Goal: Information Seeking & Learning: Learn about a topic

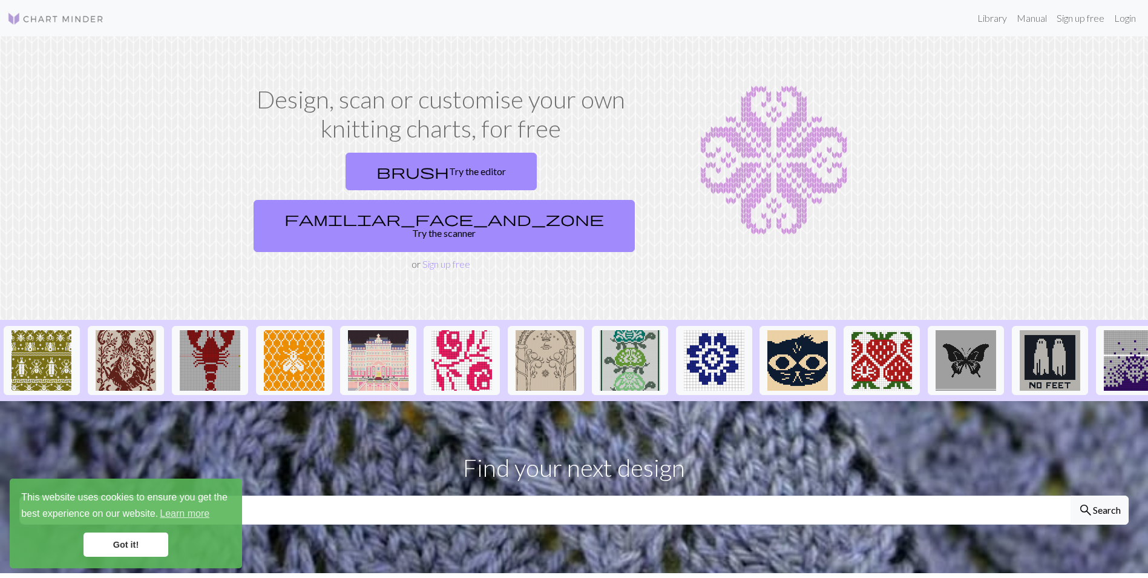
click at [186, 219] on div "Design, scan or customise your own knitting charts, for free brush Try the edit…" at bounding box center [574, 178] width 799 height 186
click at [346, 171] on link "brush Try the editor" at bounding box center [441, 172] width 191 height 38
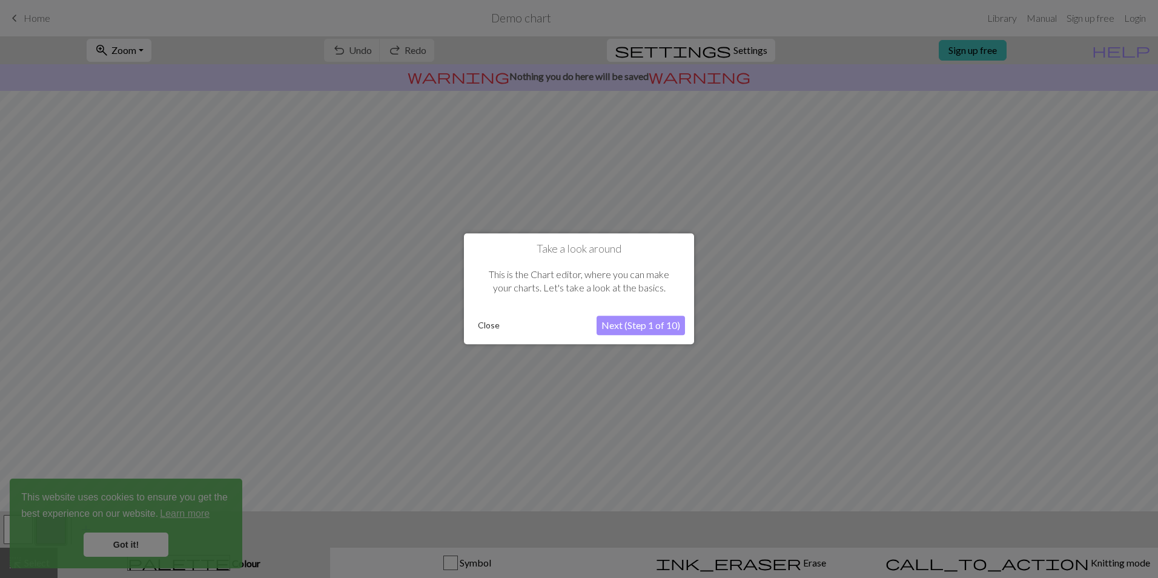
click at [619, 329] on button "Next (Step 1 of 10)" at bounding box center [640, 325] width 88 height 19
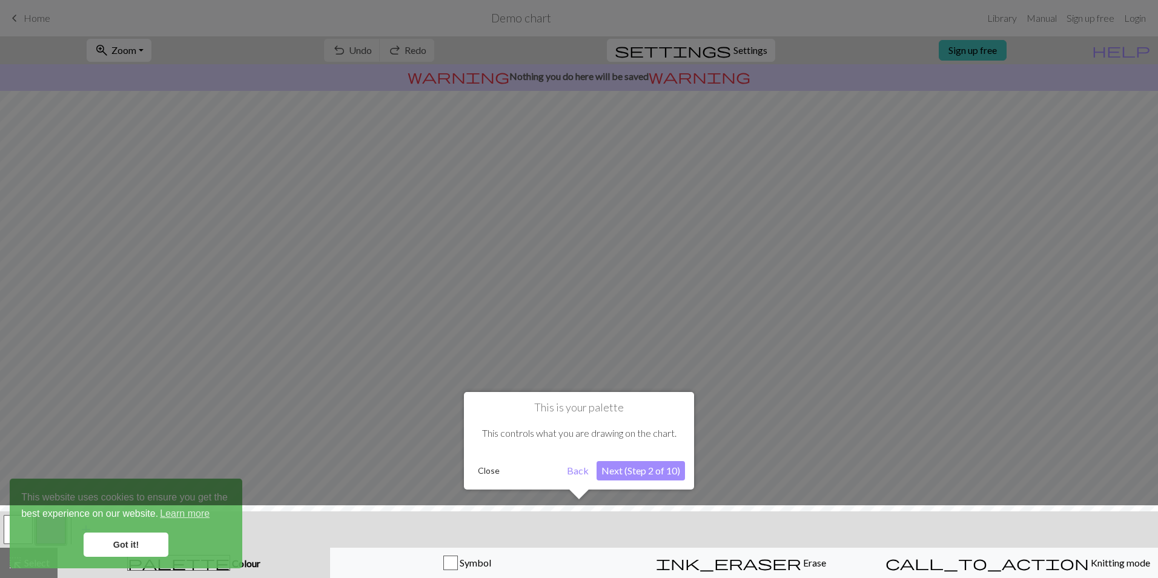
click at [618, 476] on button "Next (Step 2 of 10)" at bounding box center [640, 470] width 88 height 19
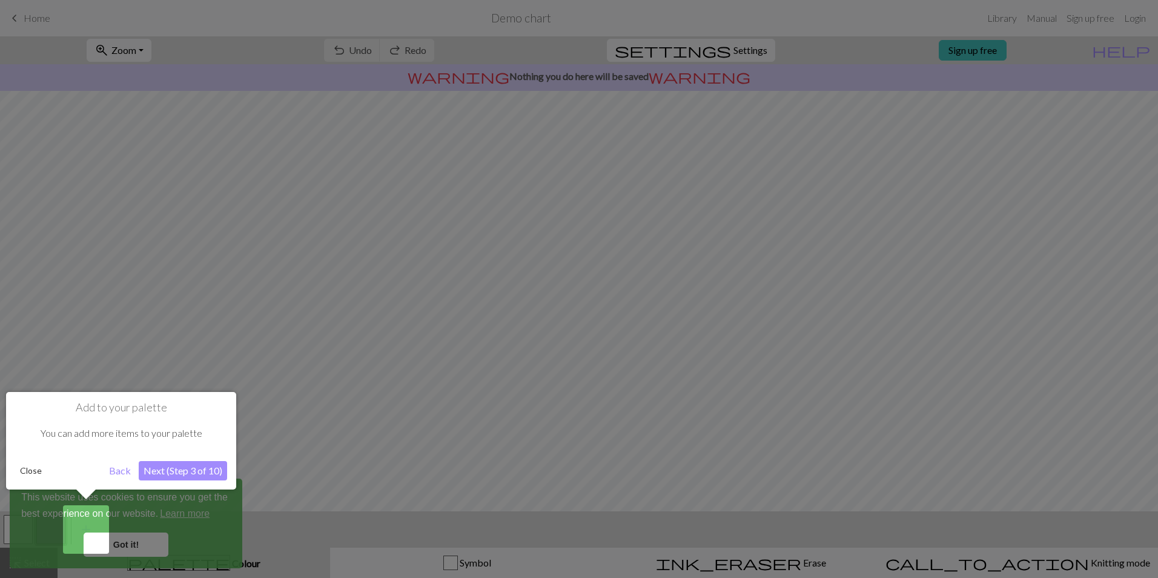
click at [29, 471] on button "Close" at bounding box center [30, 470] width 31 height 18
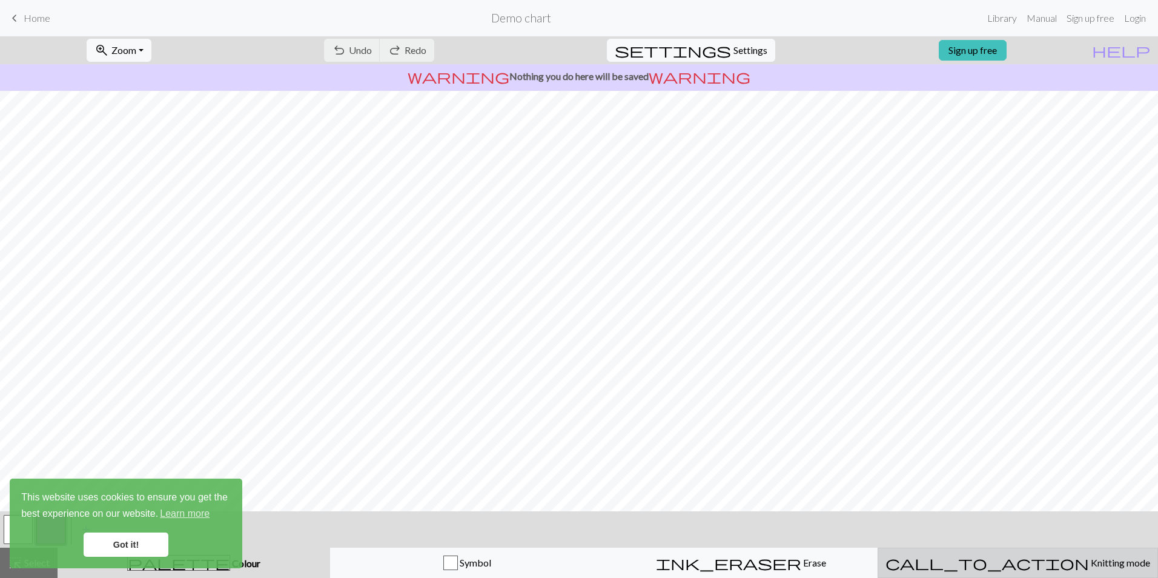
click at [1088, 561] on span "Knitting mode" at bounding box center [1118, 562] width 61 height 12
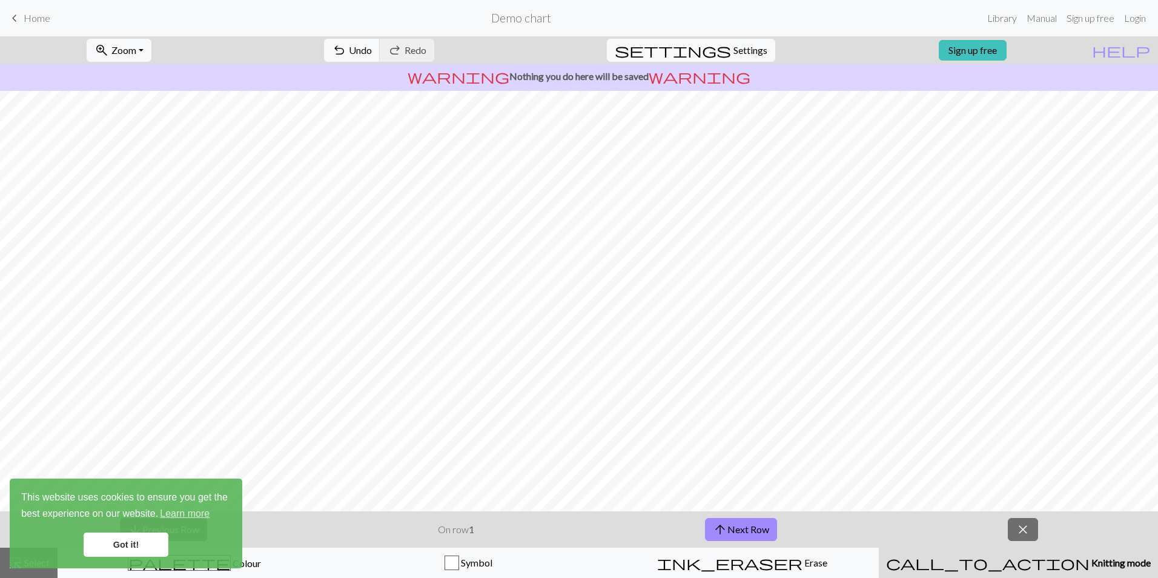
click at [35, 23] on span "Home" at bounding box center [37, 18] width 27 height 12
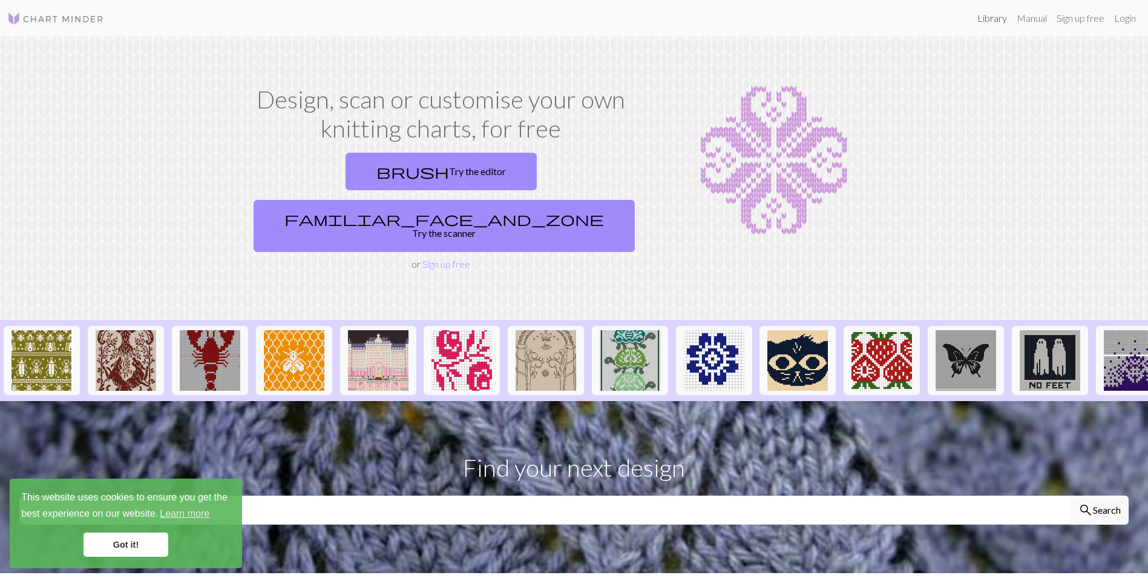
click at [984, 22] on link "Library" at bounding box center [992, 18] width 39 height 24
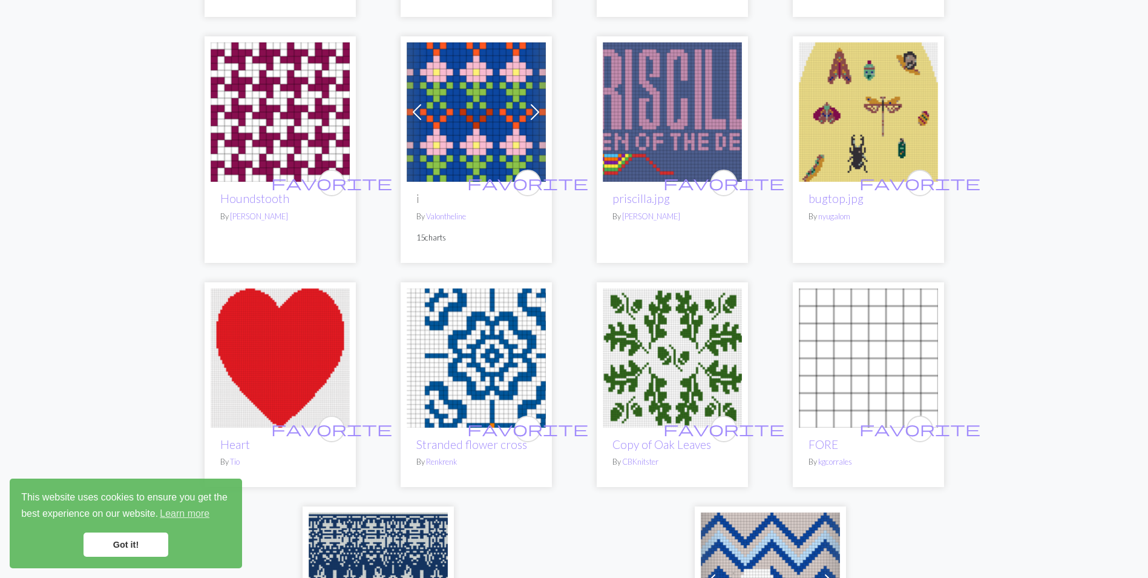
scroll to position [2615, 0]
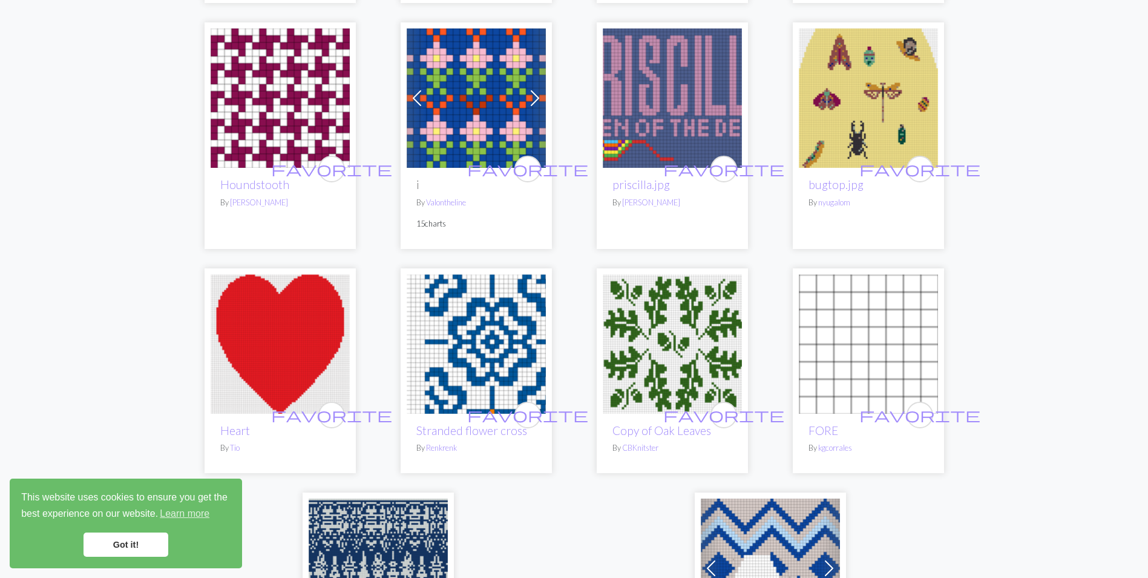
click at [109, 542] on link "Got it!" at bounding box center [126, 544] width 85 height 24
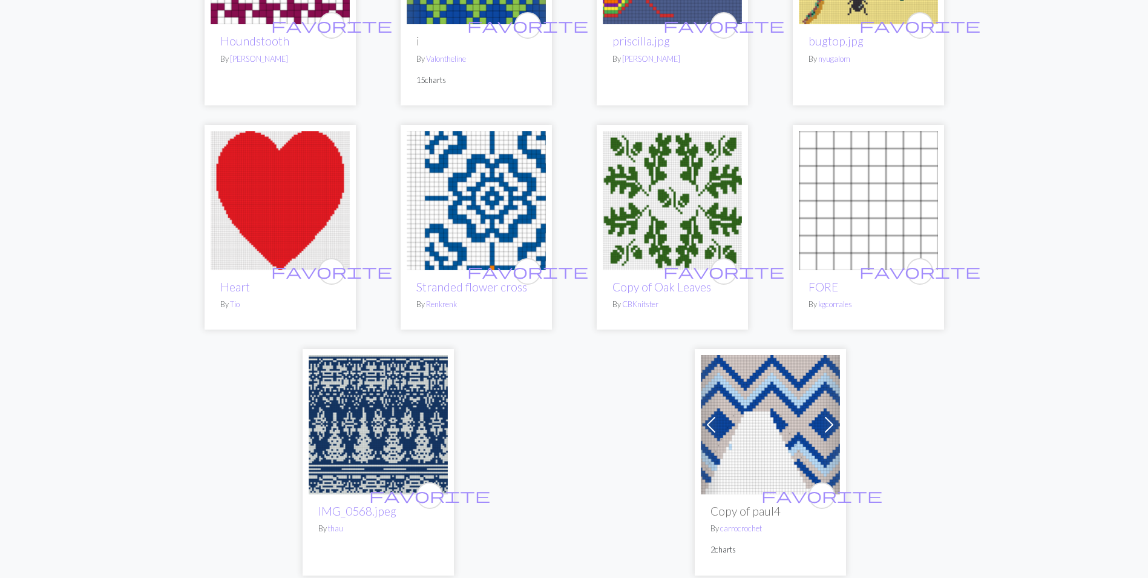
scroll to position [2882, 0]
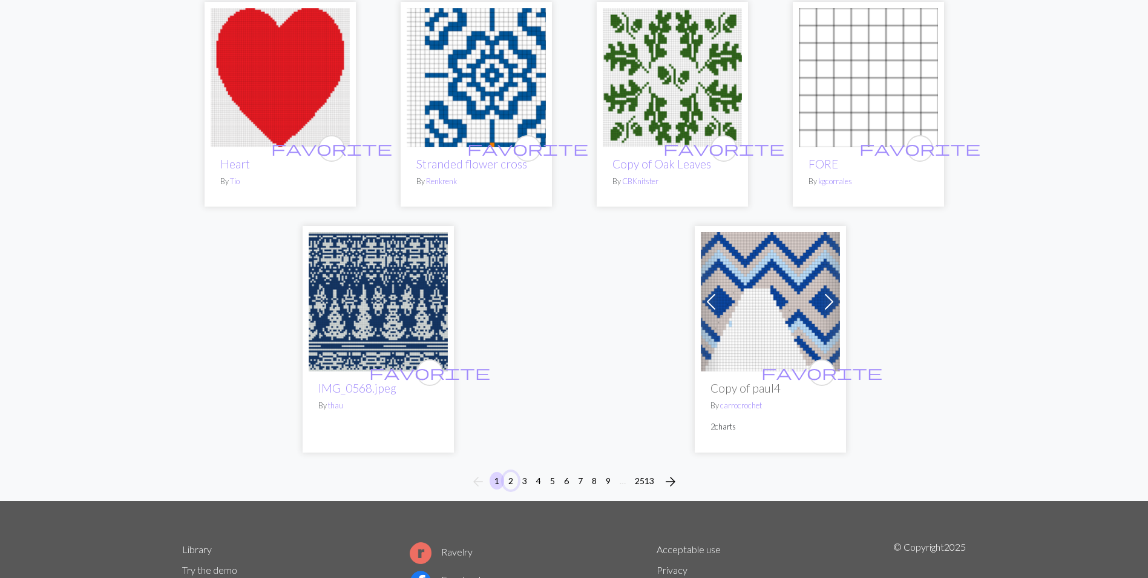
click at [510, 472] on button "2" at bounding box center [511, 481] width 15 height 18
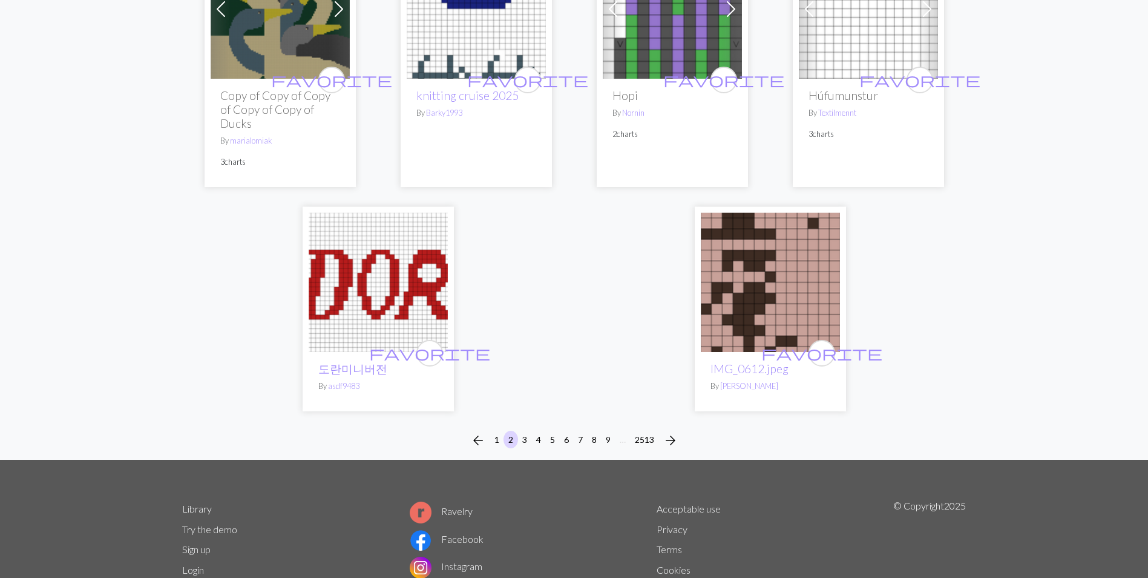
scroll to position [3131, 0]
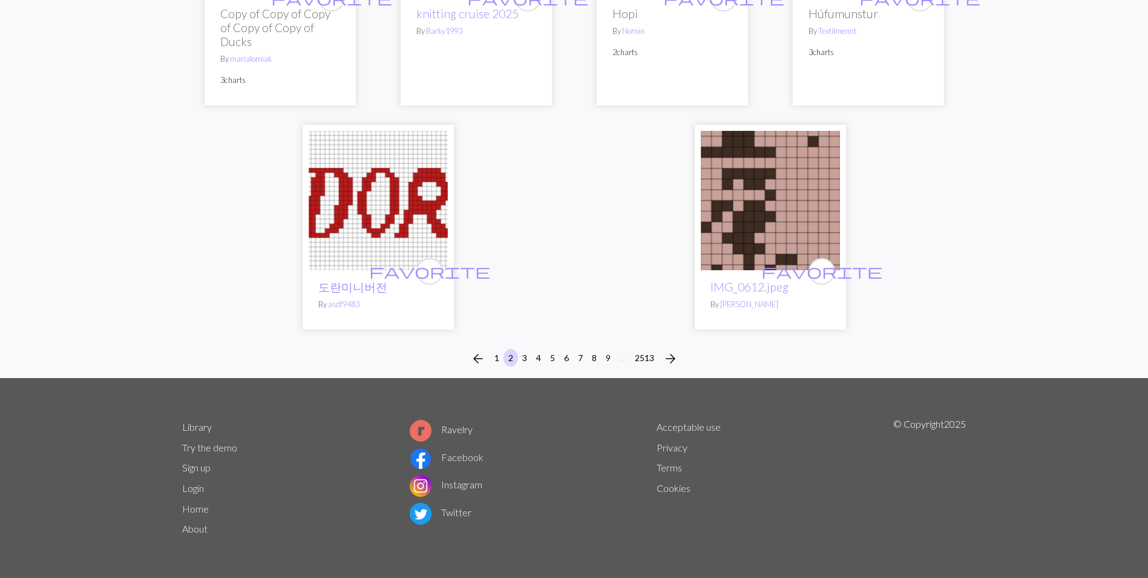
click at [197, 529] on link "About" at bounding box center [194, 528] width 25 height 12
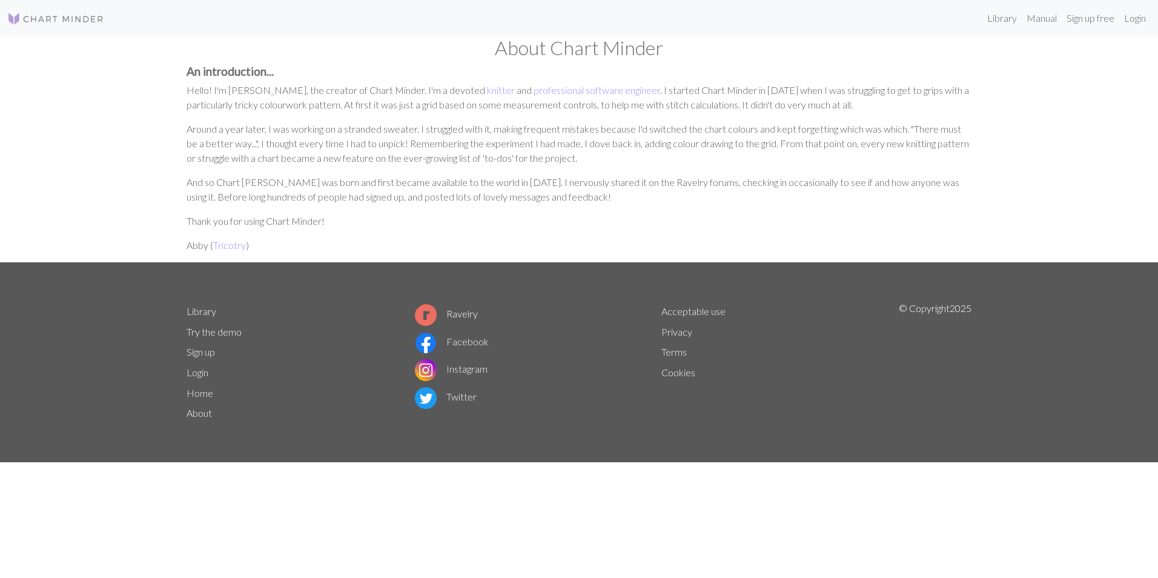
click at [198, 391] on link "Home" at bounding box center [199, 393] width 27 height 12
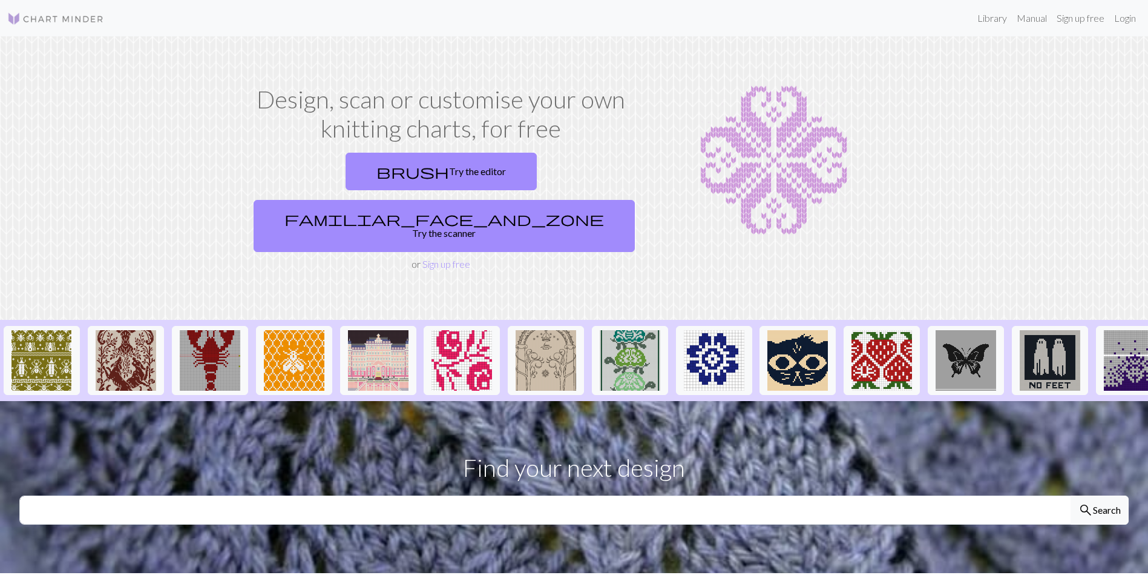
click at [175, 174] on div "Design, scan or customise your own knitting charts, for free brush Try the edit…" at bounding box center [574, 178] width 799 height 186
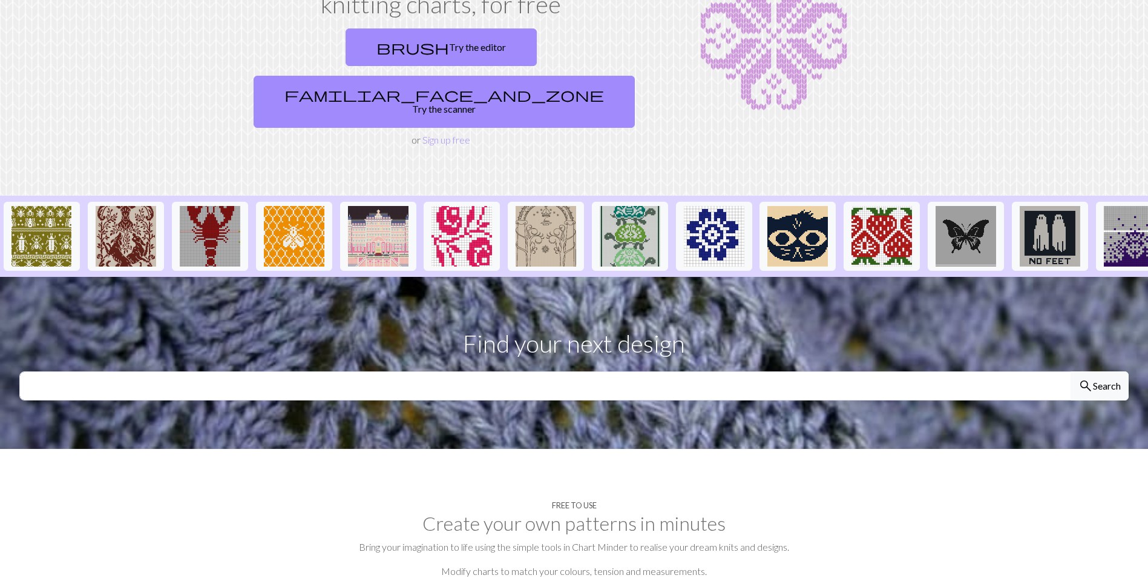
scroll to position [145, 0]
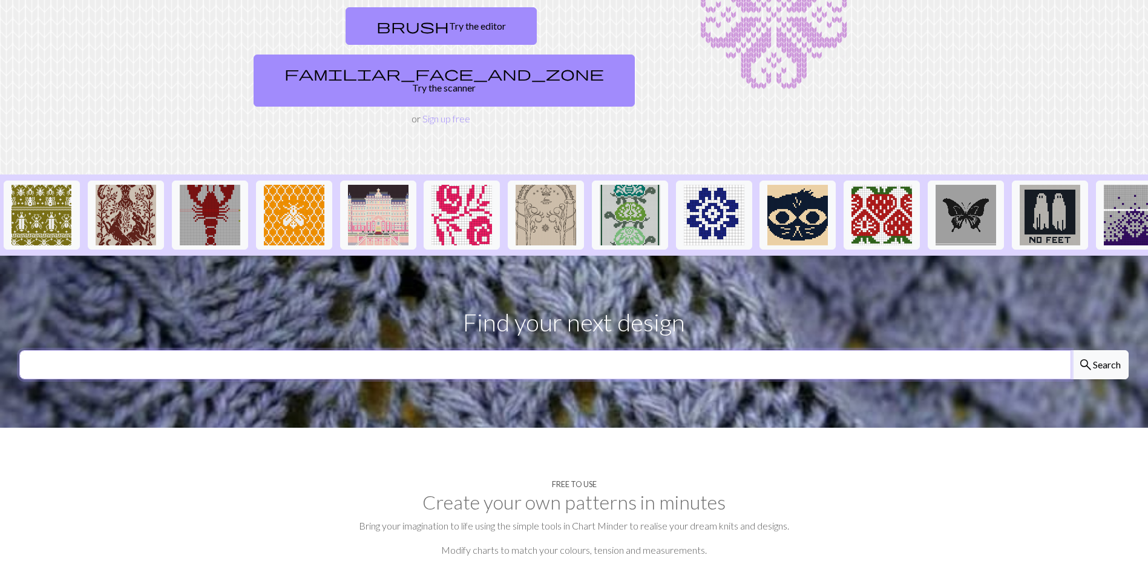
click at [196, 350] on input "text" at bounding box center [545, 364] width 1052 height 29
click at [179, 70] on div "Design, scan or customise your own knitting charts, for free brush Try the edit…" at bounding box center [574, 32] width 799 height 186
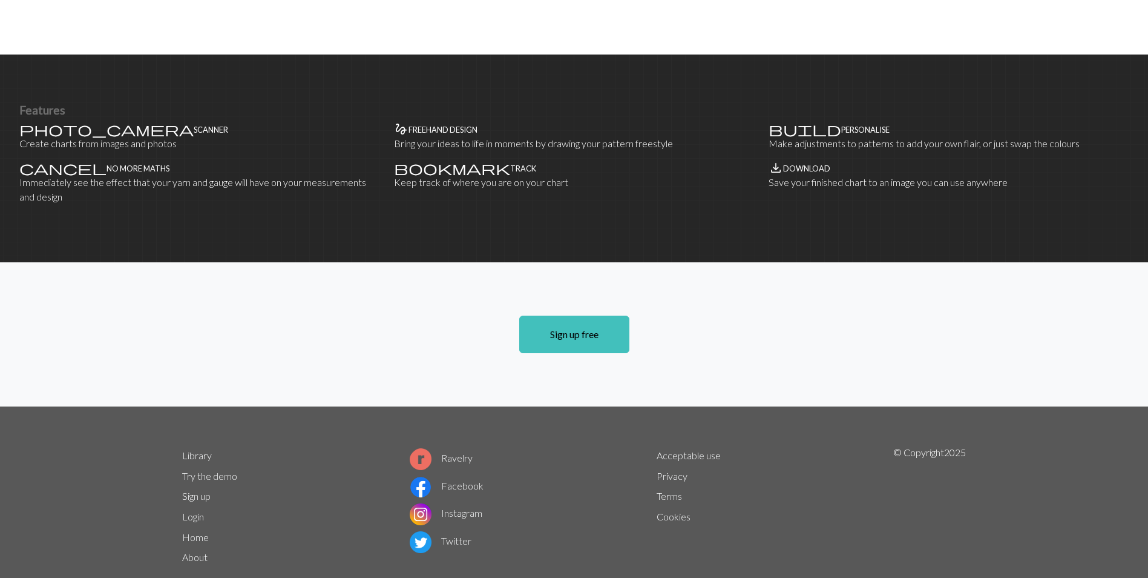
scroll to position [708, 0]
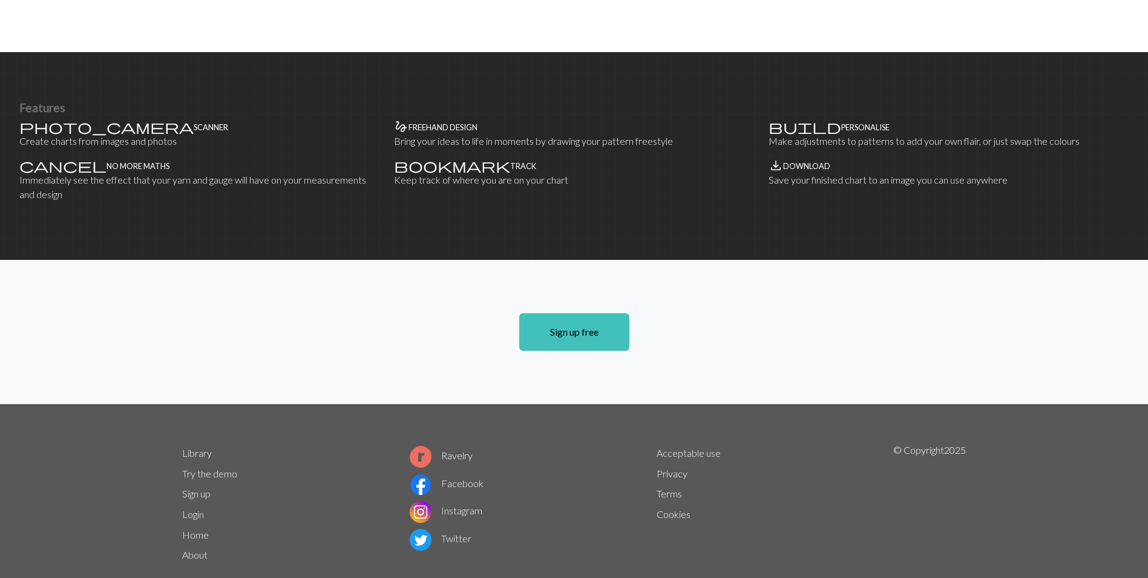
click at [222, 467] on link "Try the demo" at bounding box center [209, 473] width 55 height 12
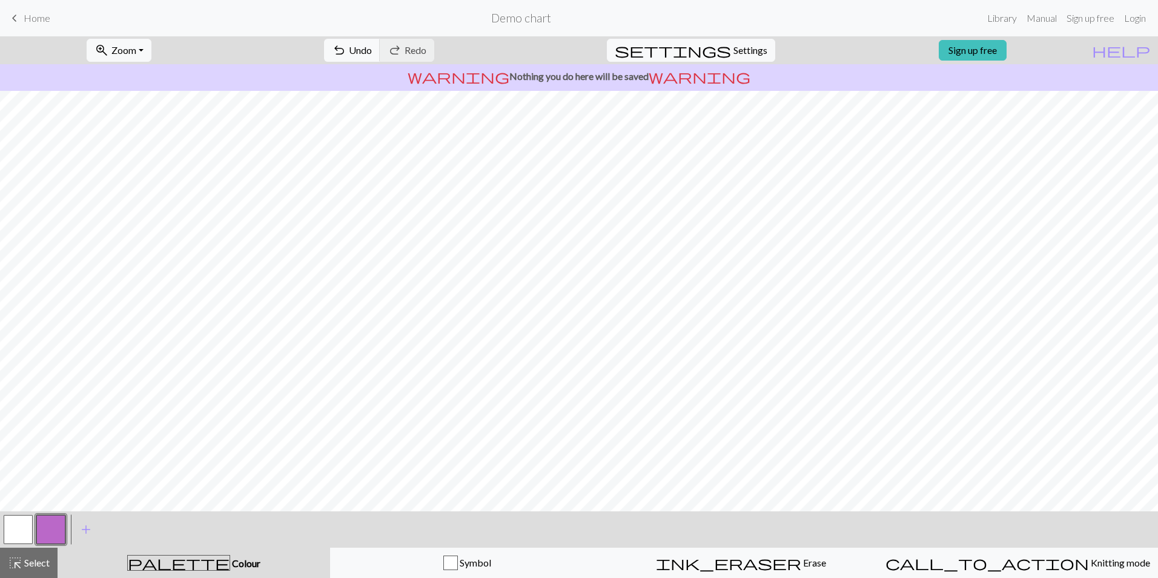
click at [186, 562] on span "palette" at bounding box center [179, 562] width 102 height 17
click at [508, 17] on h2 "Demo chart" at bounding box center [521, 18] width 60 height 14
click at [473, 562] on span "Symbol" at bounding box center [474, 562] width 33 height 12
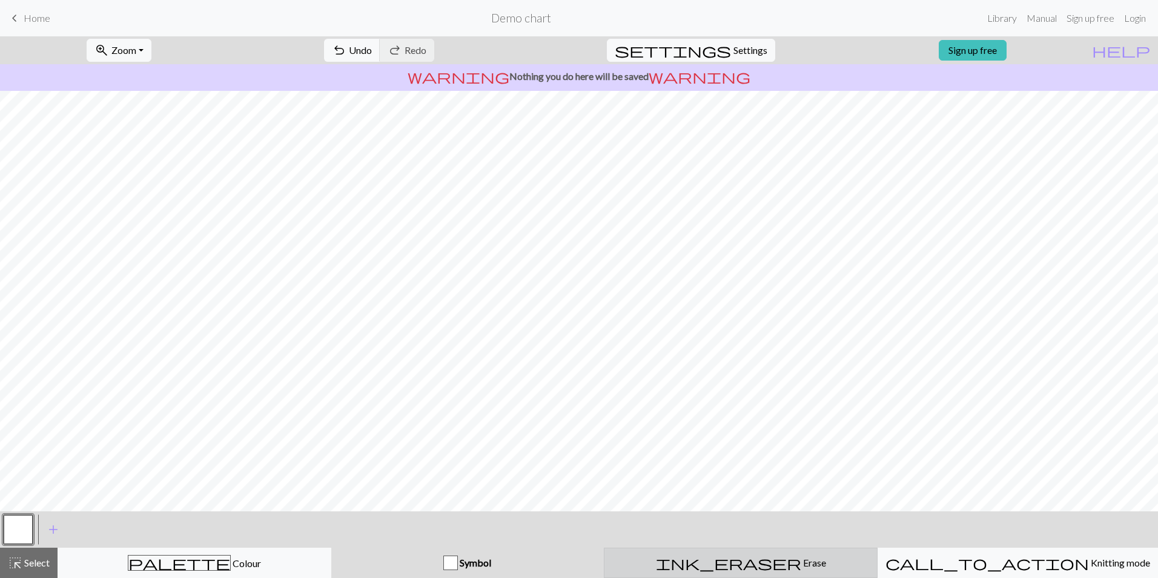
click at [716, 562] on div "ink_eraser Erase Erase" at bounding box center [740, 562] width 258 height 15
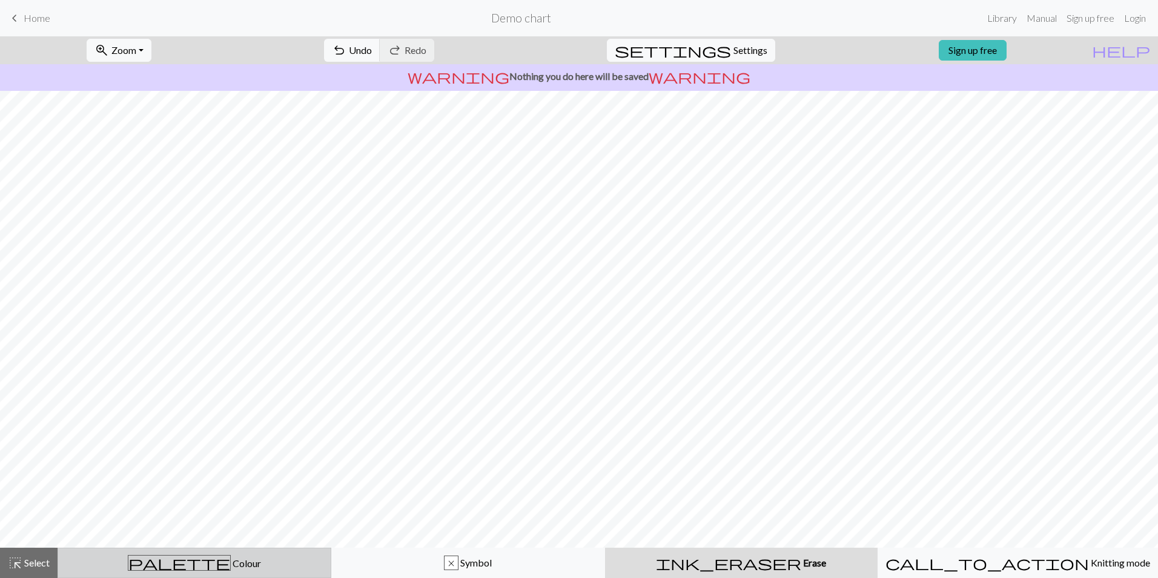
click at [177, 565] on span "palette" at bounding box center [179, 562] width 102 height 17
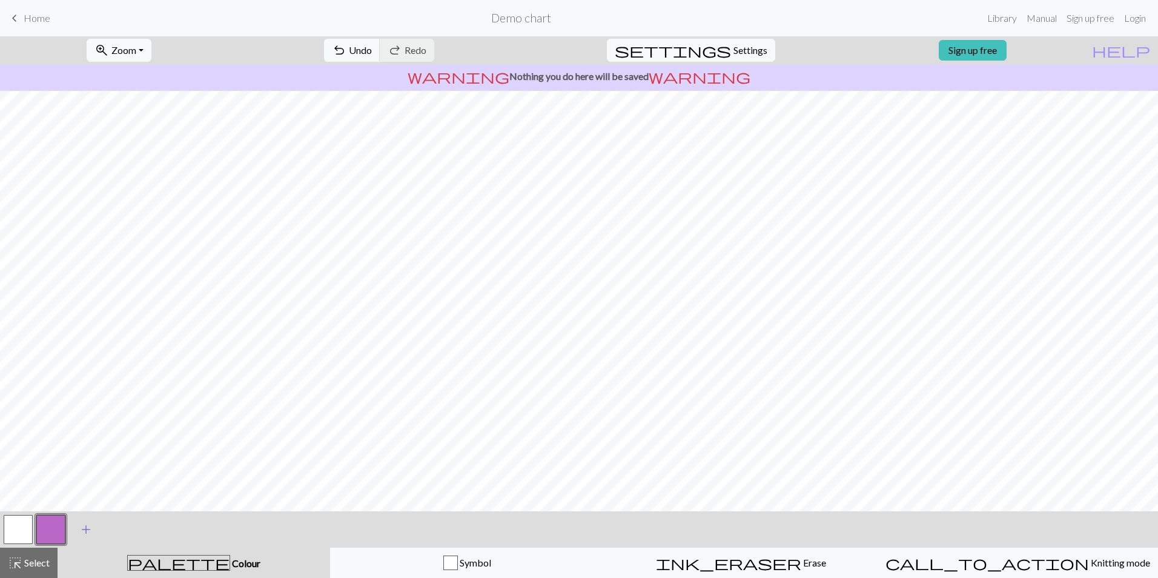
click at [82, 525] on span "add" at bounding box center [86, 529] width 15 height 17
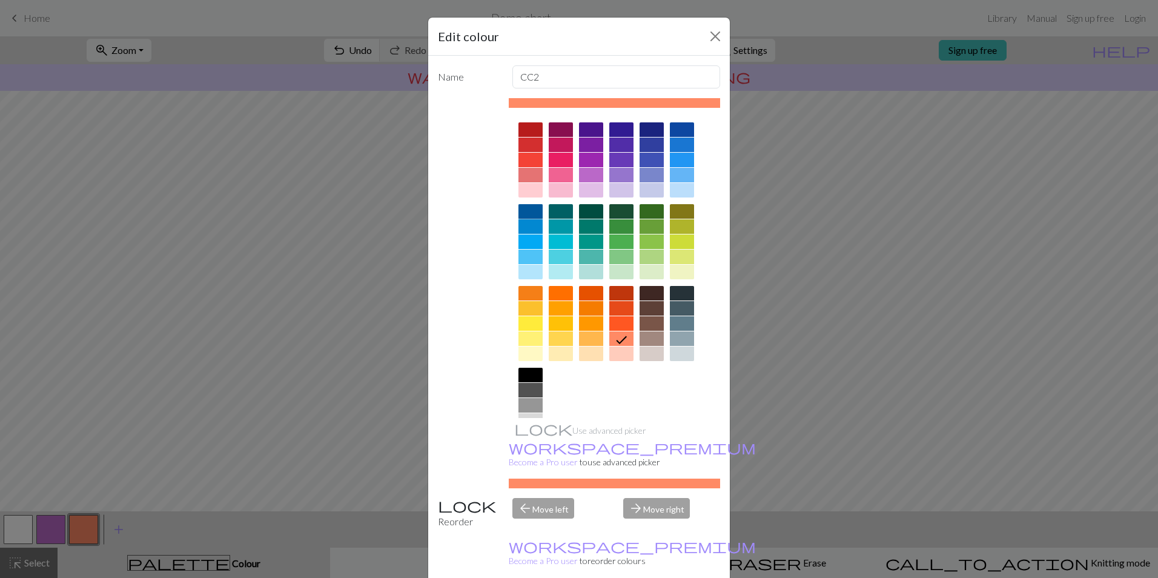
click at [527, 206] on div at bounding box center [530, 211] width 24 height 15
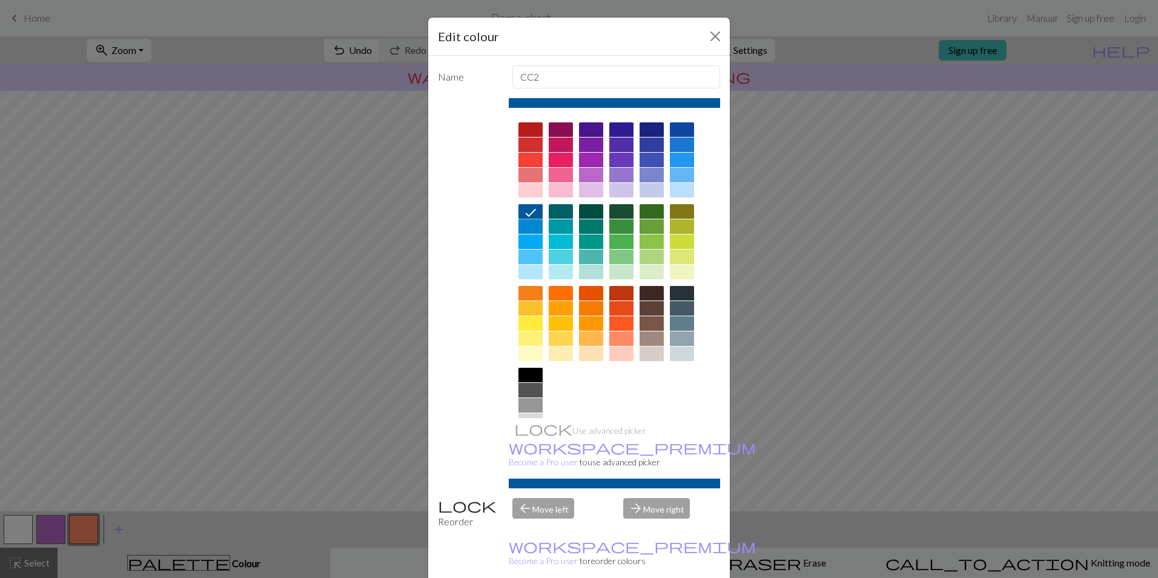
click at [527, 206] on icon at bounding box center [530, 212] width 15 height 15
click at [554, 205] on div at bounding box center [560, 211] width 24 height 15
click at [554, 205] on icon at bounding box center [560, 212] width 15 height 15
click at [519, 209] on div at bounding box center [530, 211] width 24 height 15
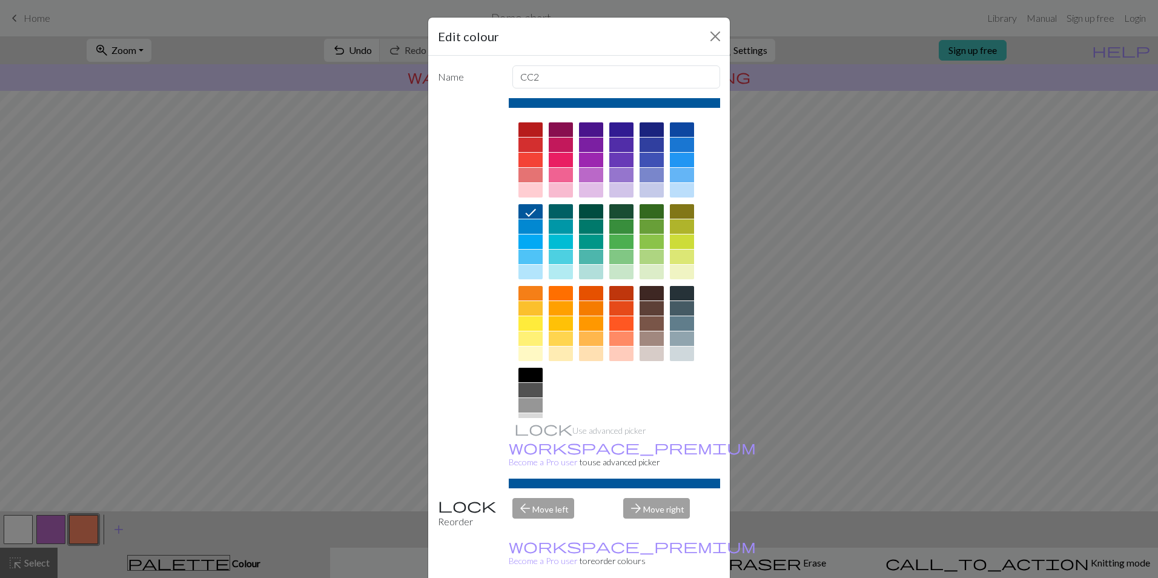
click at [118, 529] on div "Edit colour Name CC2 Use advanced picker workspace_premium Become a Pro user to…" at bounding box center [579, 289] width 1158 height 578
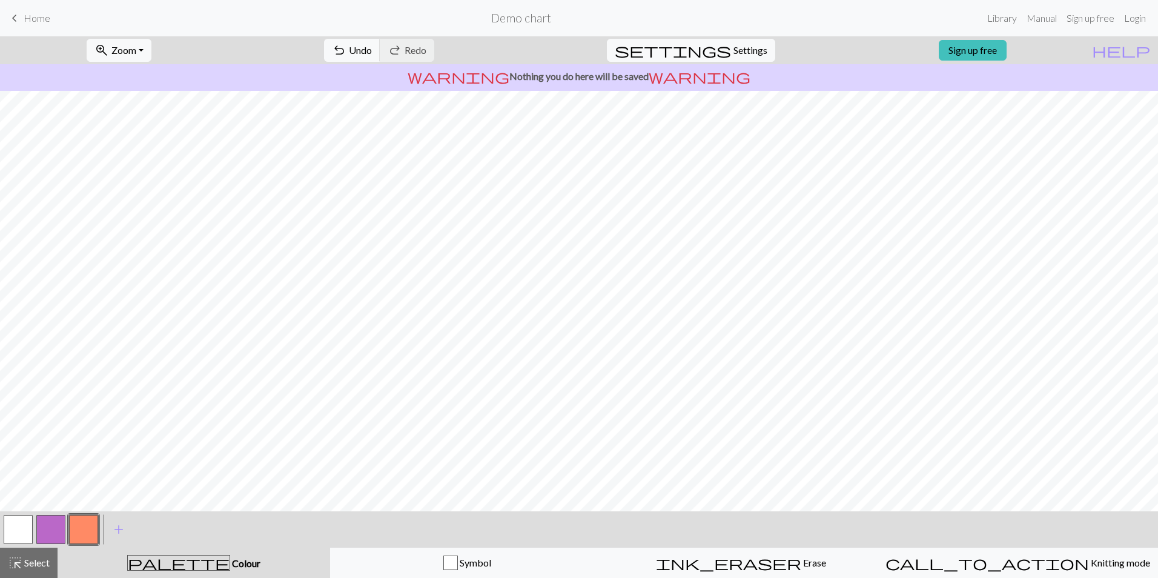
click at [118, 529] on span "add" at bounding box center [118, 529] width 15 height 17
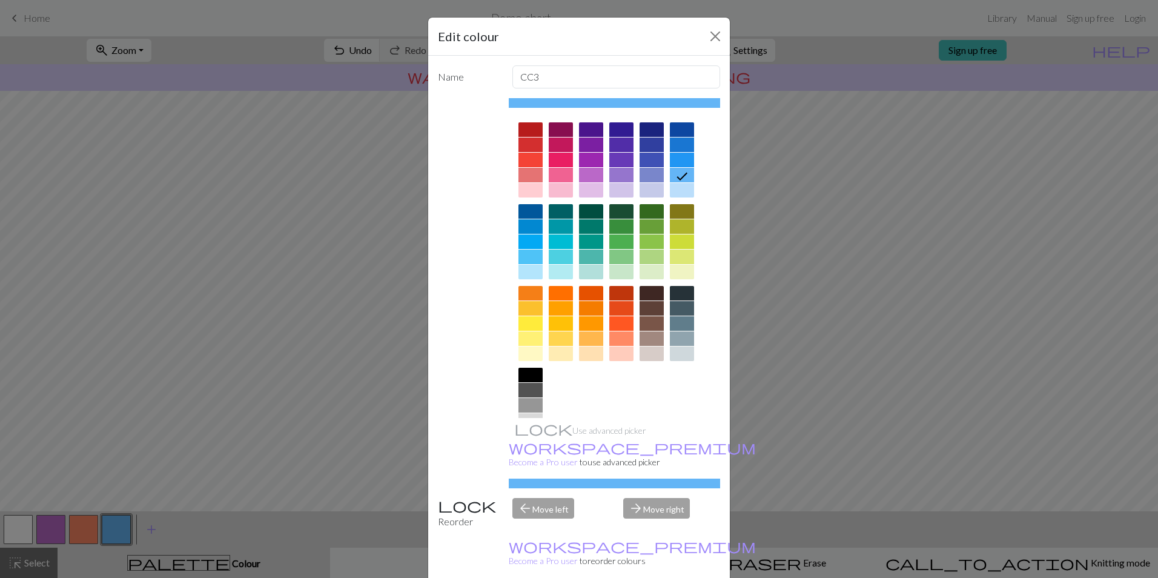
click at [216, 531] on div "Edit colour Name CC3 Use advanced picker workspace_premium Become a Pro user to…" at bounding box center [579, 289] width 1158 height 578
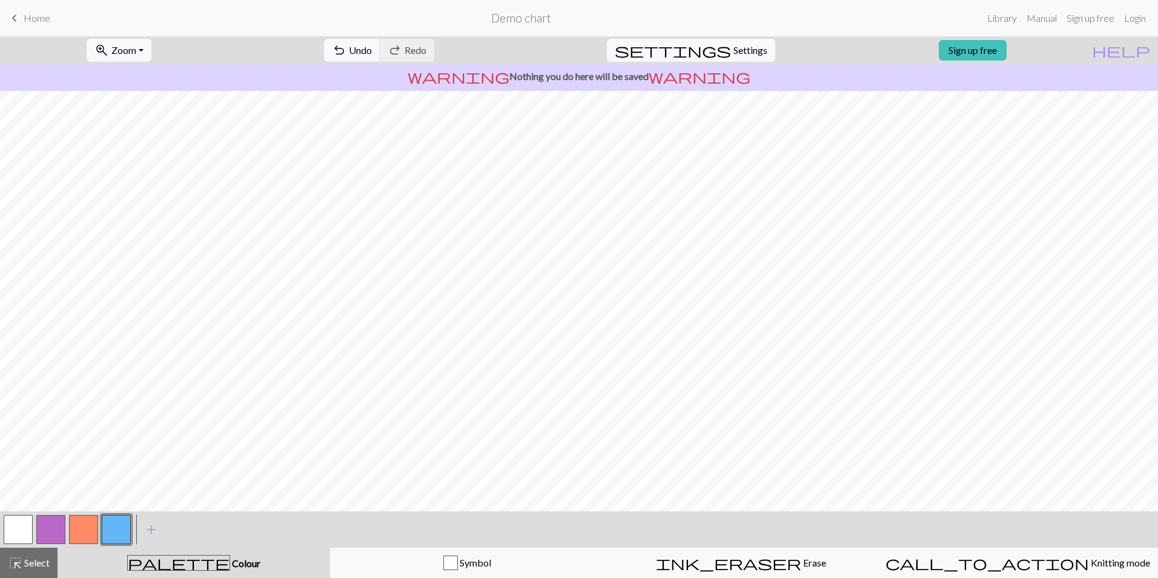
click at [117, 530] on button "button" at bounding box center [116, 529] width 29 height 29
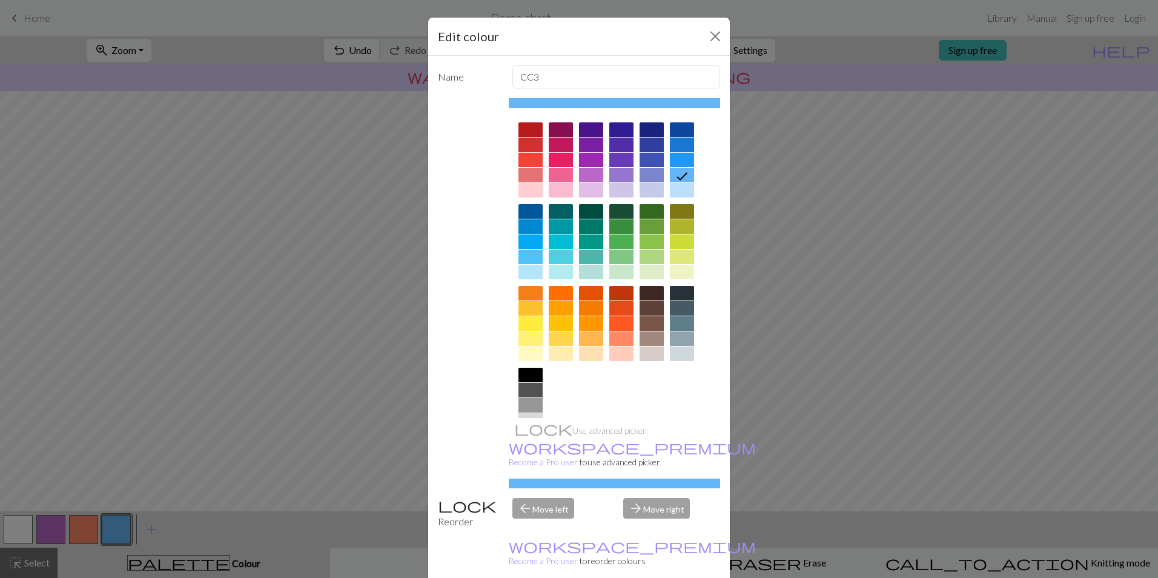
click at [221, 536] on div "Edit colour Name CC3 Use advanced picker workspace_premium Become a Pro user to…" at bounding box center [579, 289] width 1158 height 578
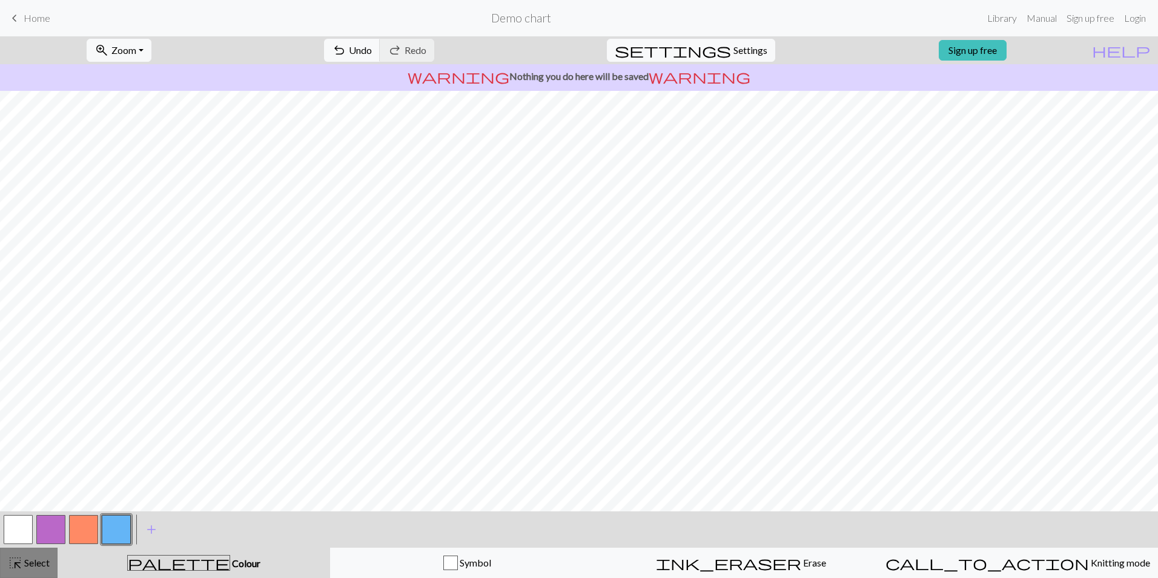
click at [42, 556] on div "highlight_alt Select Select" at bounding box center [29, 562] width 42 height 15
click at [113, 530] on button "button" at bounding box center [116, 529] width 29 height 29
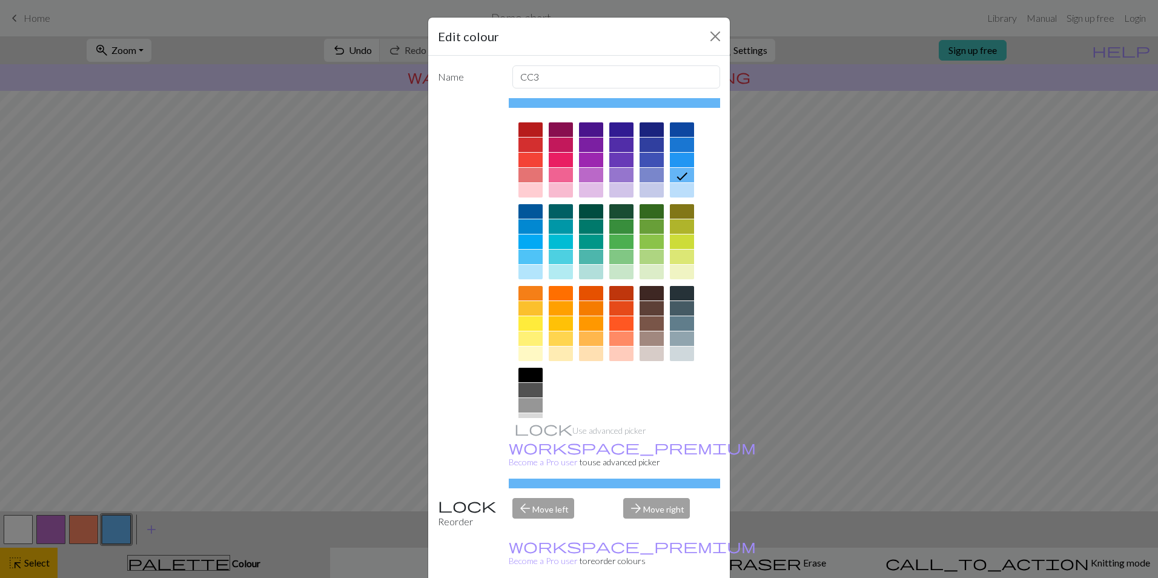
click at [358, 449] on div "Edit colour Name CC3 Use advanced picker workspace_premium Become a Pro user to…" at bounding box center [579, 289] width 1158 height 578
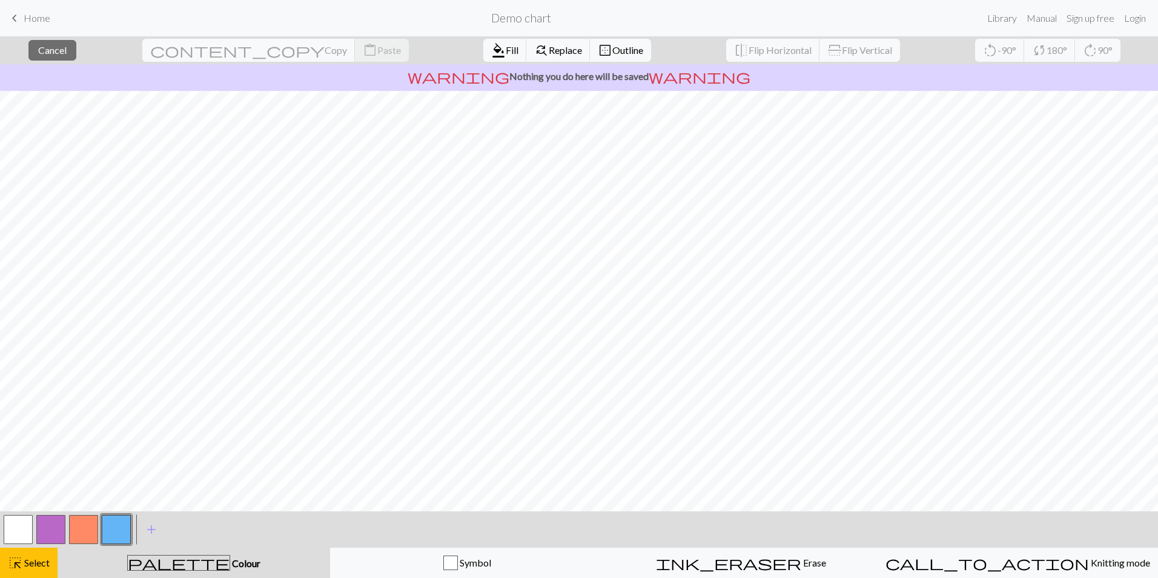
click at [309, 530] on div "< > add Add a colour" at bounding box center [579, 529] width 1158 height 36
click at [737, 564] on span "ink_eraser" at bounding box center [728, 562] width 145 height 17
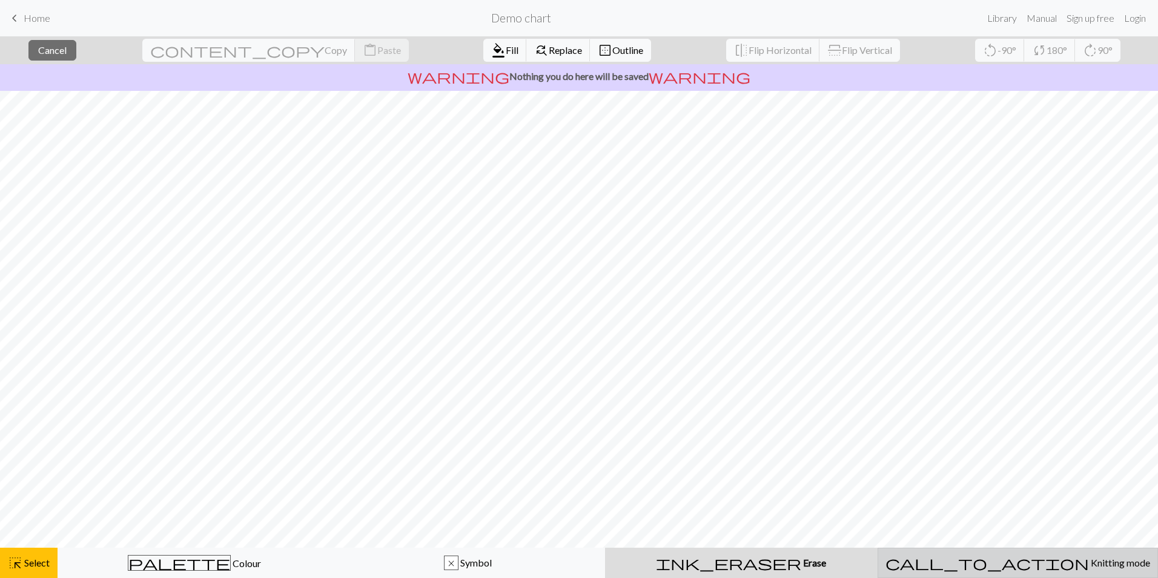
click at [981, 565] on span "call_to_action" at bounding box center [986, 562] width 203 height 17
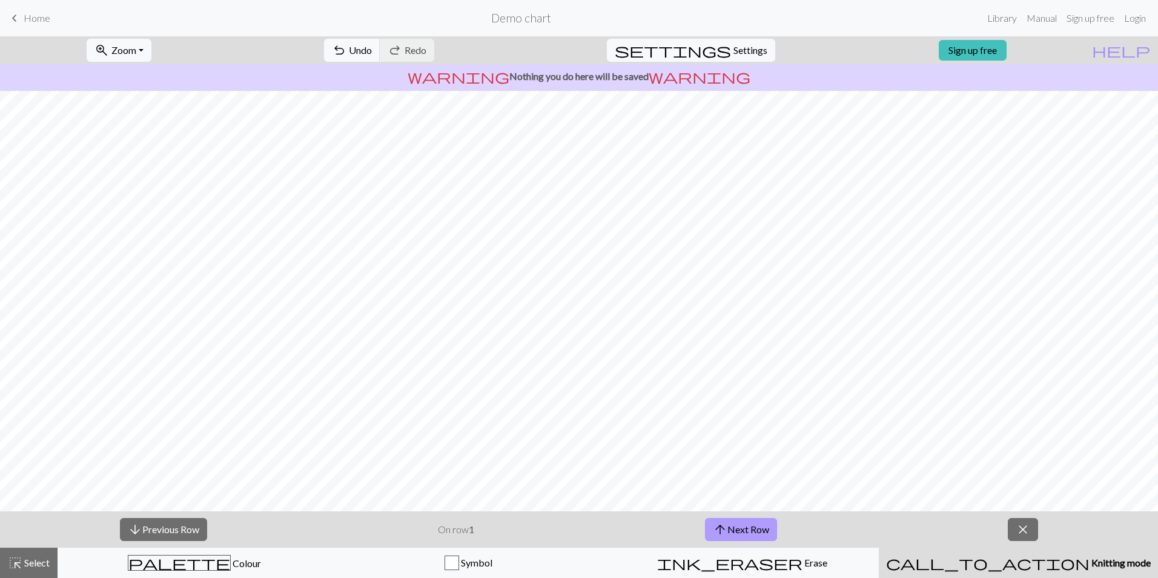
click at [757, 533] on button "arrow_upward Next Row" at bounding box center [741, 529] width 72 height 23
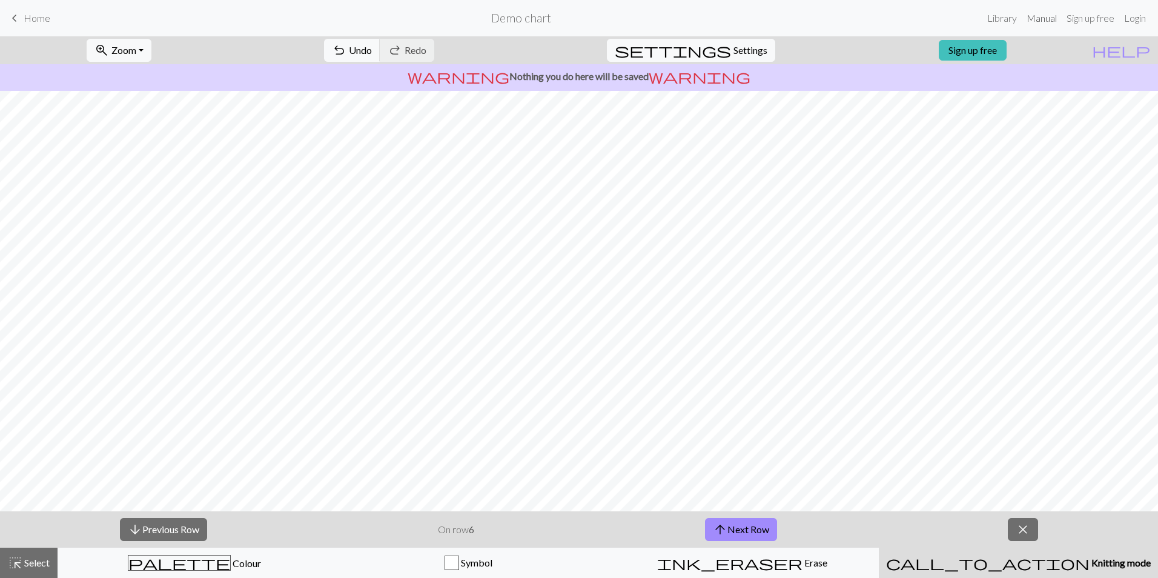
click at [1039, 22] on link "Manual" at bounding box center [1041, 18] width 40 height 24
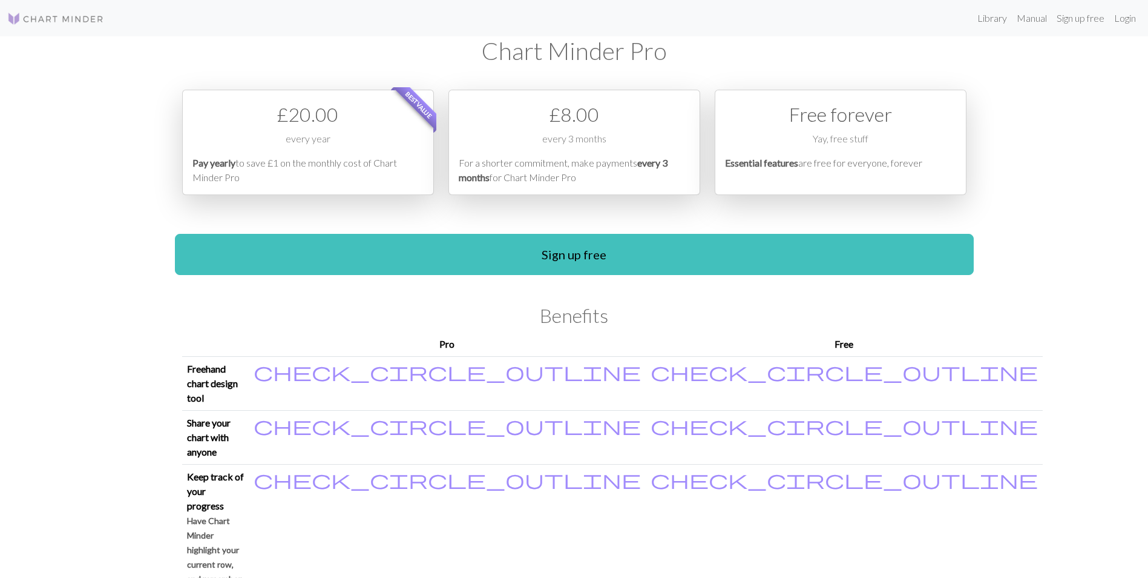
click at [32, 318] on div "Library Manual Sign up free Login Chart Minder Pro Best value £ 20.00 every yea…" at bounding box center [574, 289] width 1148 height 578
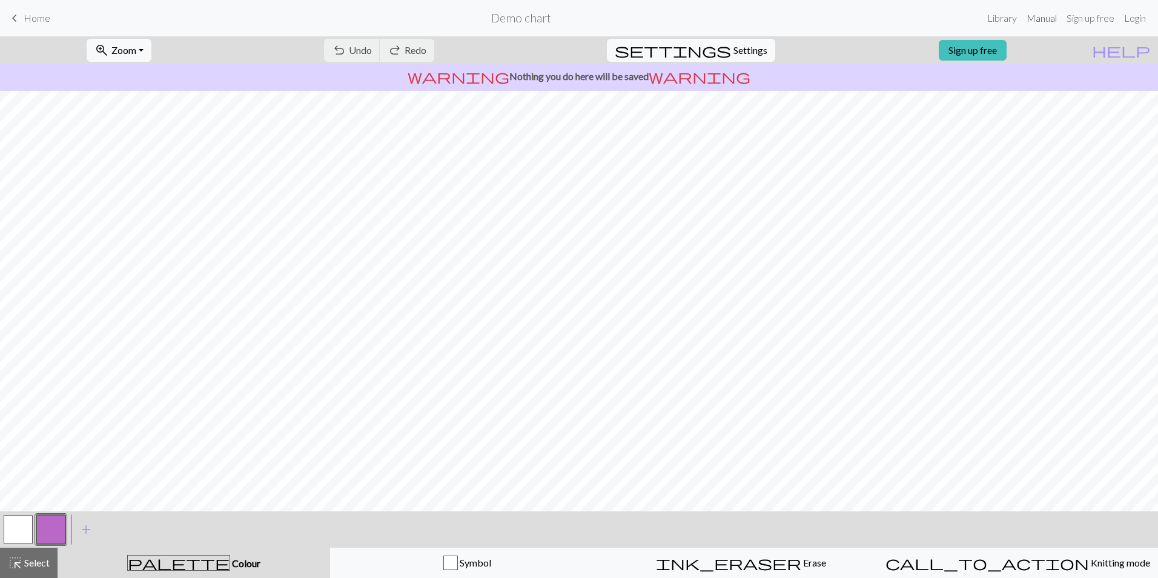
click at [1034, 19] on link "Manual" at bounding box center [1041, 18] width 40 height 24
click at [992, 18] on link "Library" at bounding box center [1001, 18] width 39 height 24
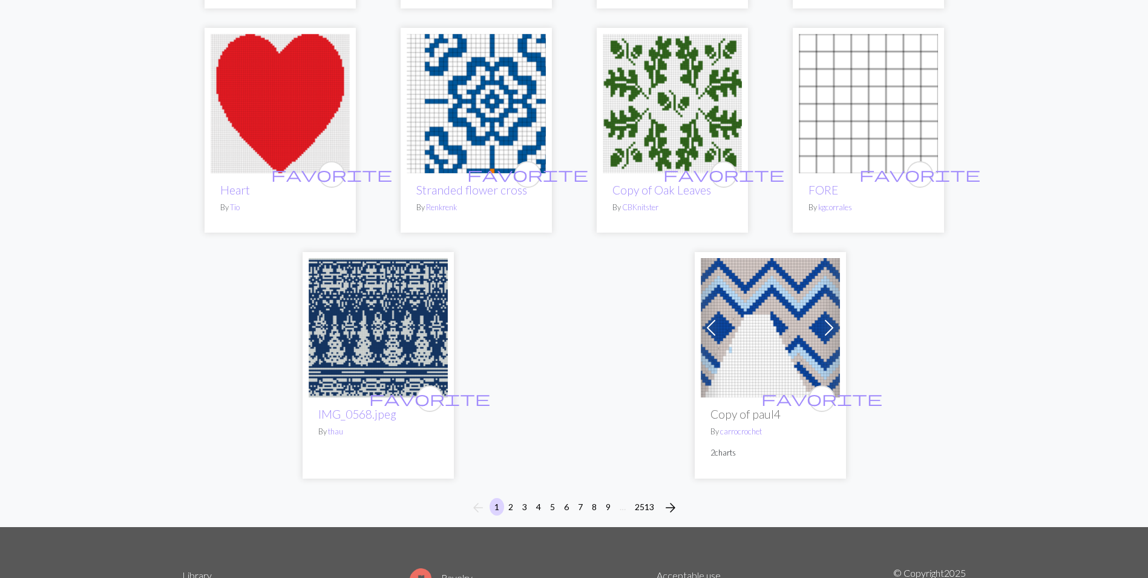
scroll to position [2906, 0]
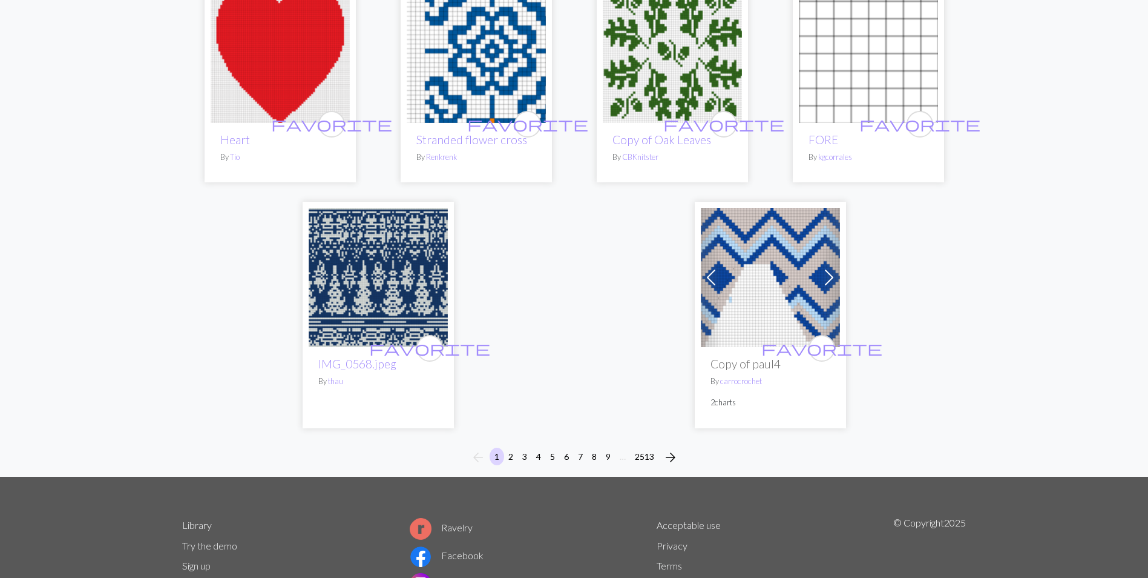
click at [356, 221] on img at bounding box center [378, 277] width 139 height 139
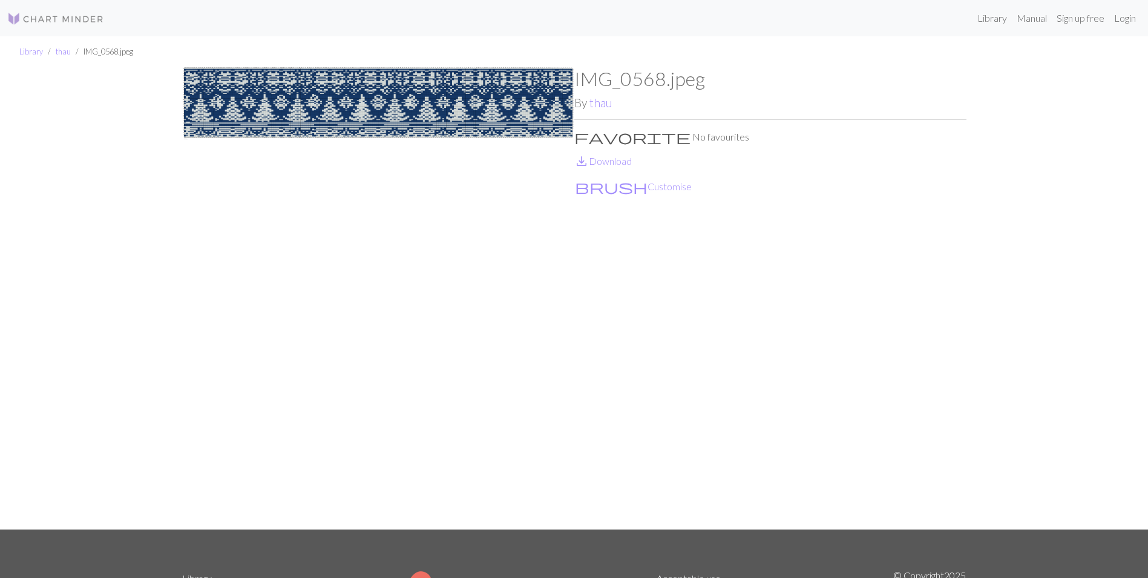
click at [113, 263] on div "Library thau IMG_0568.jpeg IMG_0568.jpeg By thau favorite No favourites save_al…" at bounding box center [574, 282] width 1148 height 493
click at [299, 123] on img at bounding box center [378, 298] width 392 height 462
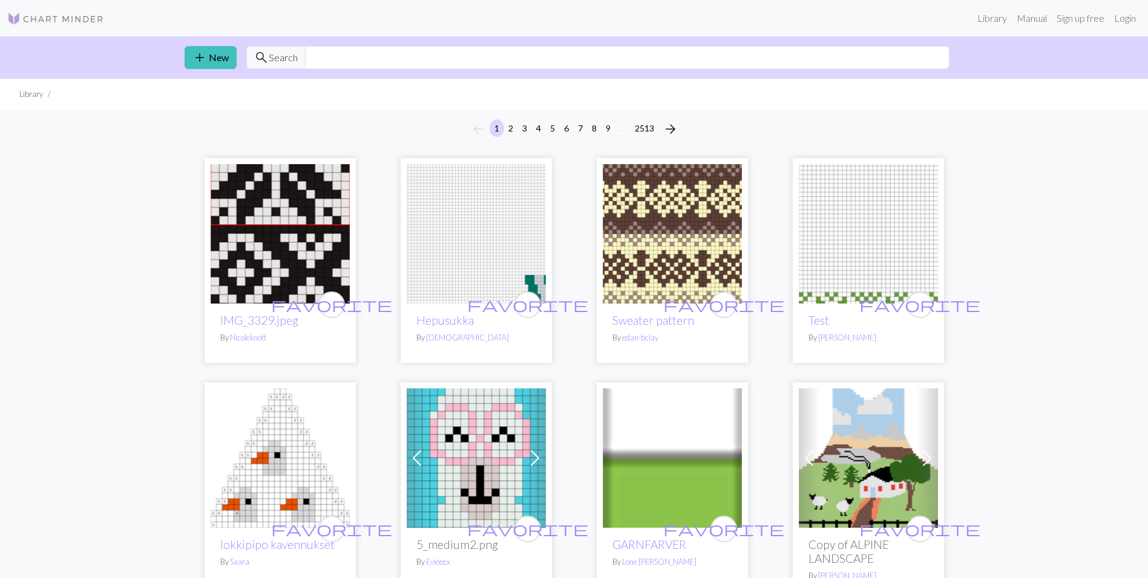
click at [52, 142] on div "arrow_back 1 2 3 4 5 6 7 8 9 … 2513 arrow_forward" at bounding box center [574, 129] width 1148 height 39
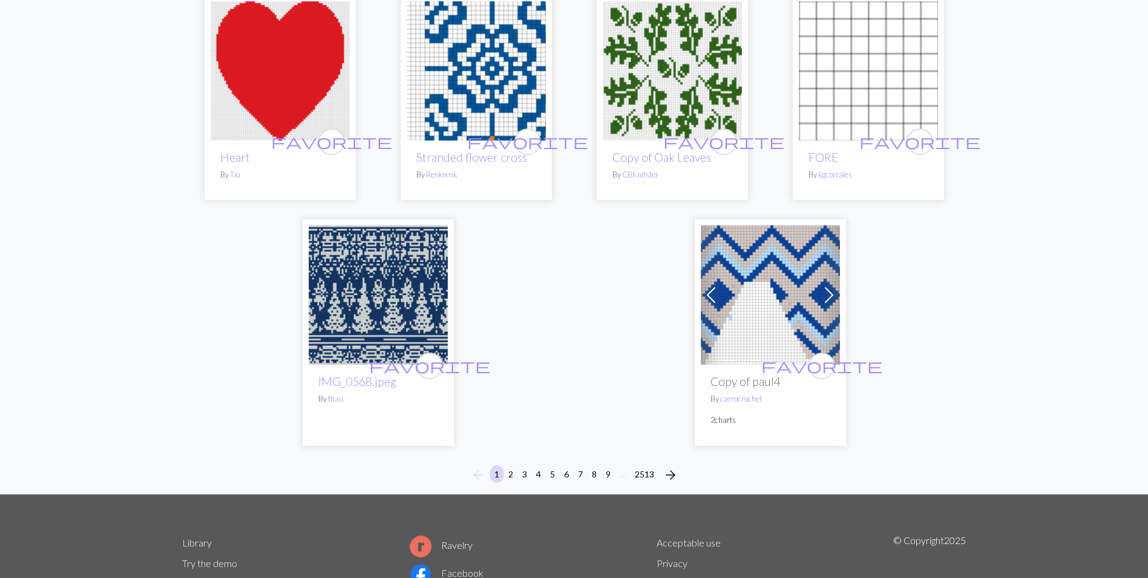
scroll to position [2881, 0]
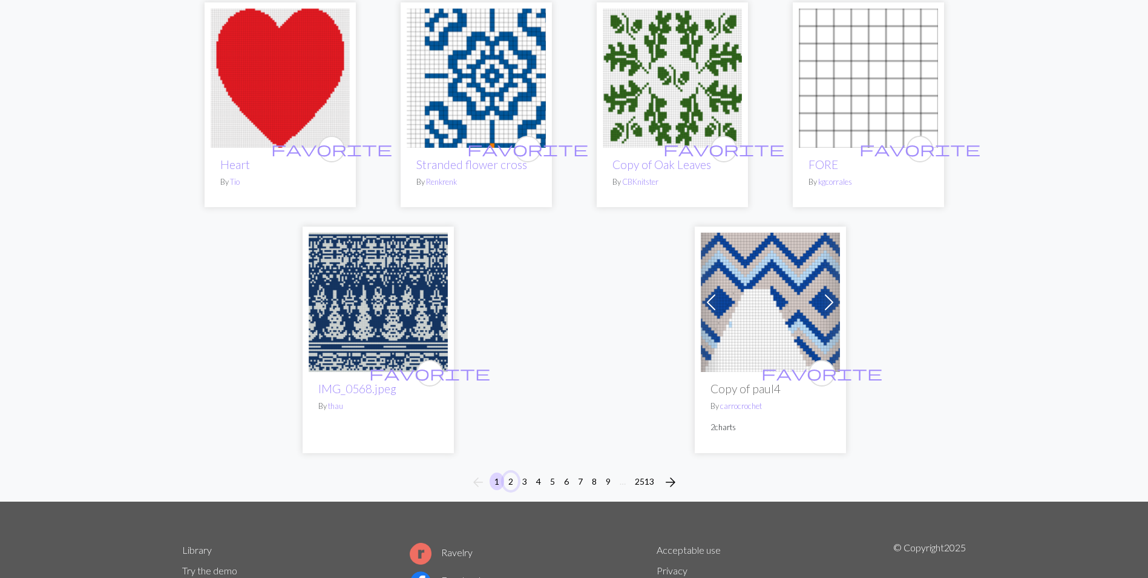
click at [512, 472] on button "2" at bounding box center [511, 481] width 15 height 18
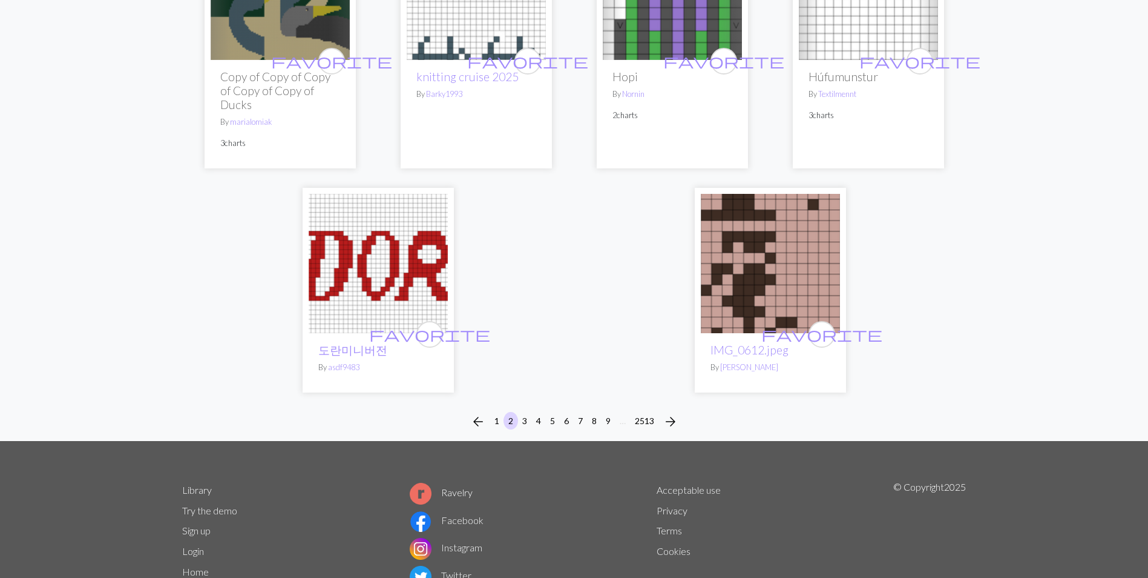
scroll to position [3075, 0]
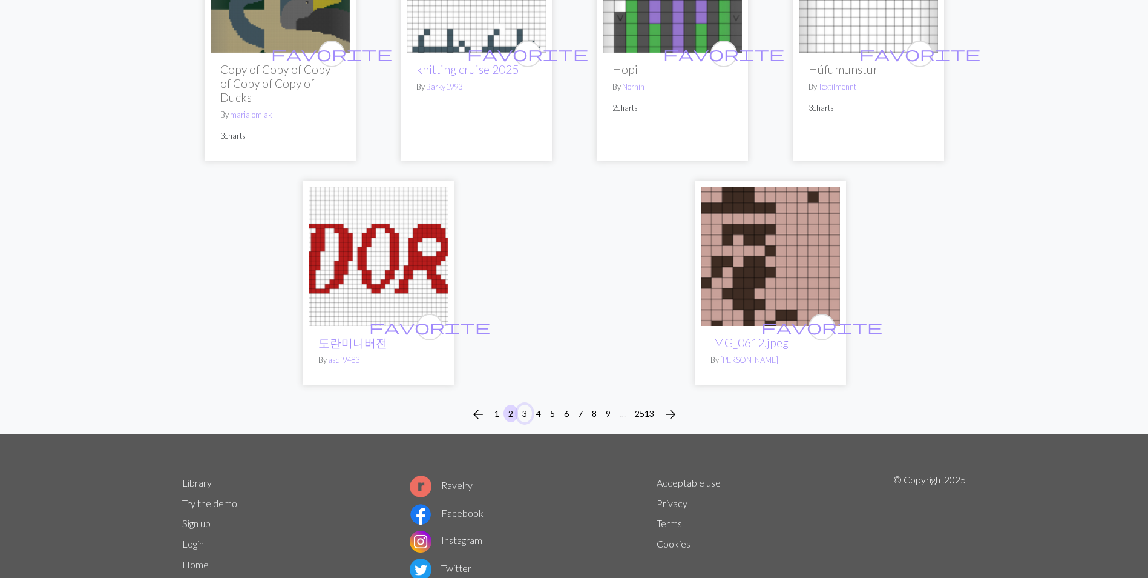
click at [522, 413] on button "3" at bounding box center [525, 413] width 15 height 18
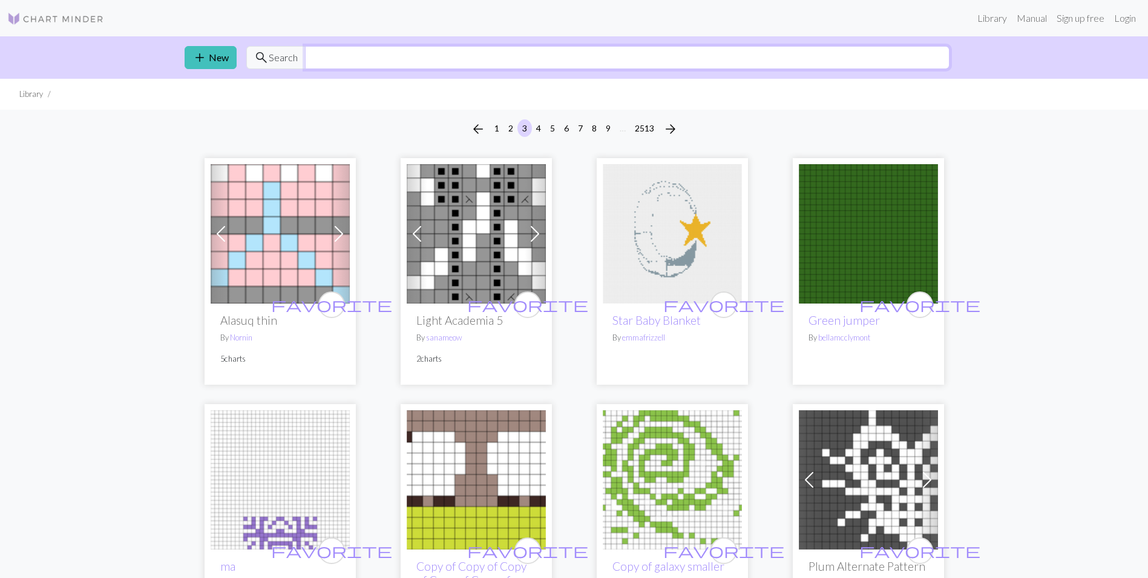
click at [480, 64] on input "text" at bounding box center [627, 57] width 645 height 23
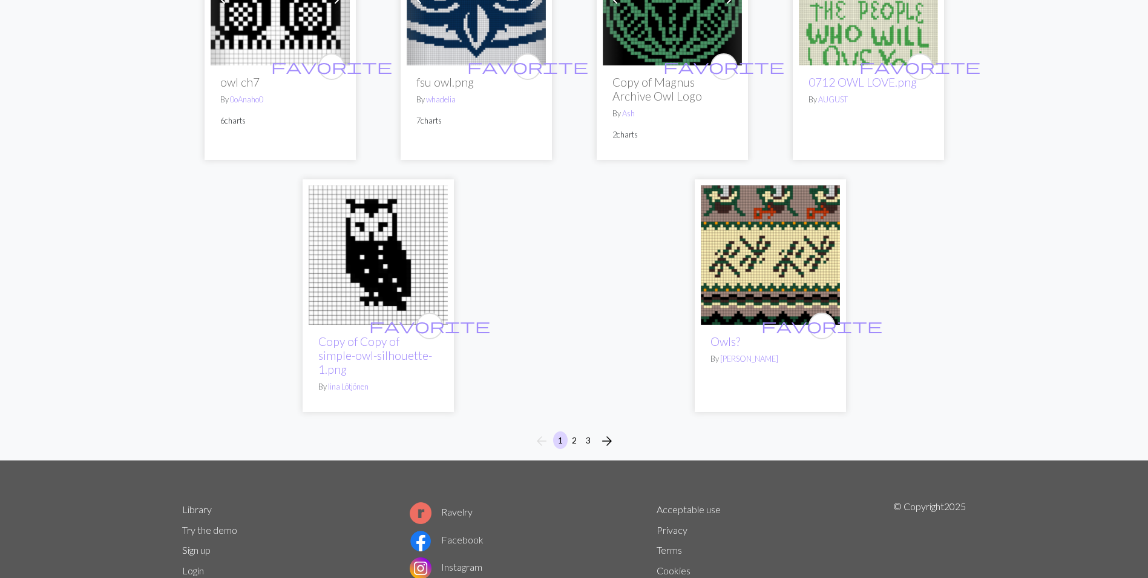
scroll to position [2930, 0]
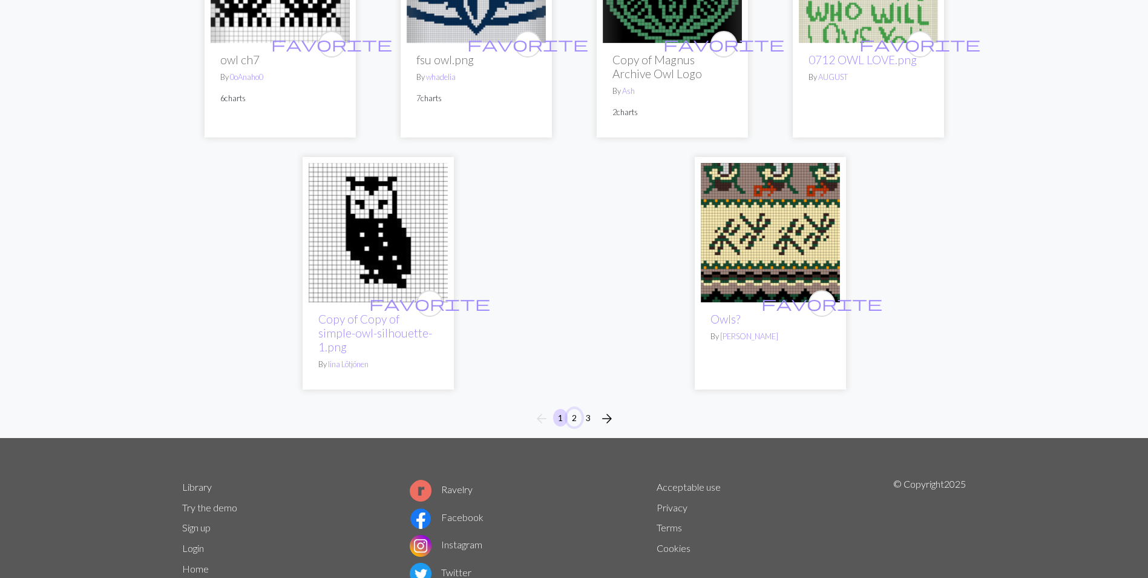
click at [575, 409] on button "2" at bounding box center [574, 418] width 15 height 18
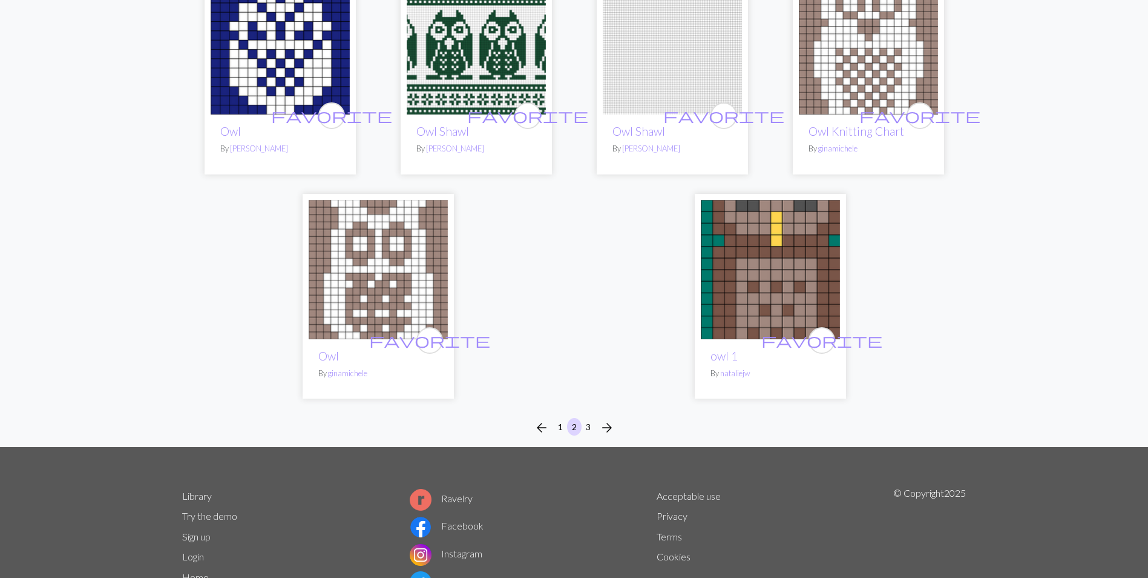
scroll to position [2882, 0]
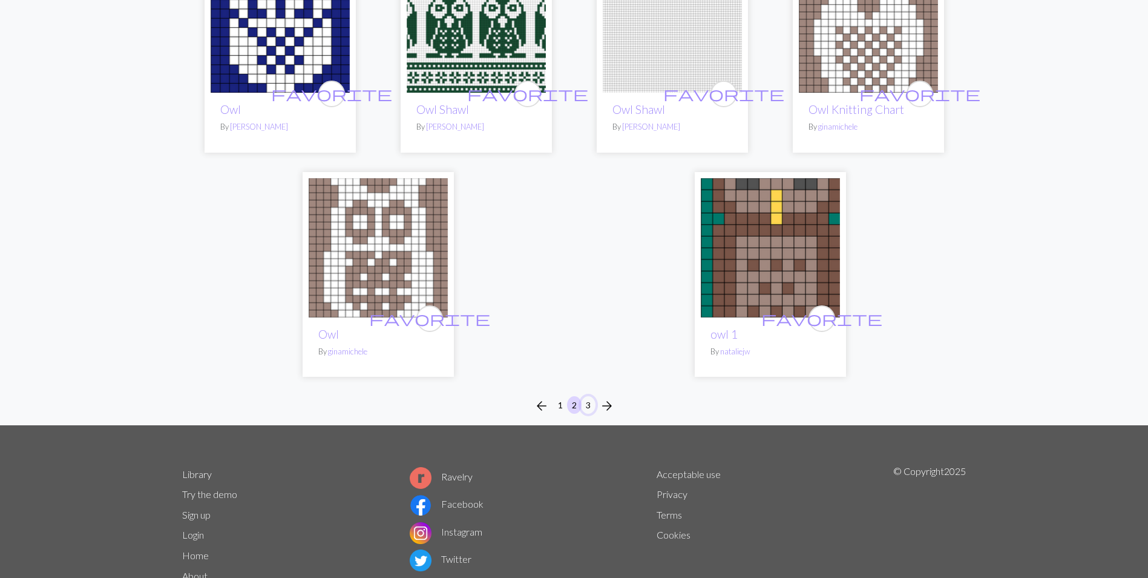
click at [589, 404] on button "3" at bounding box center [588, 405] width 15 height 18
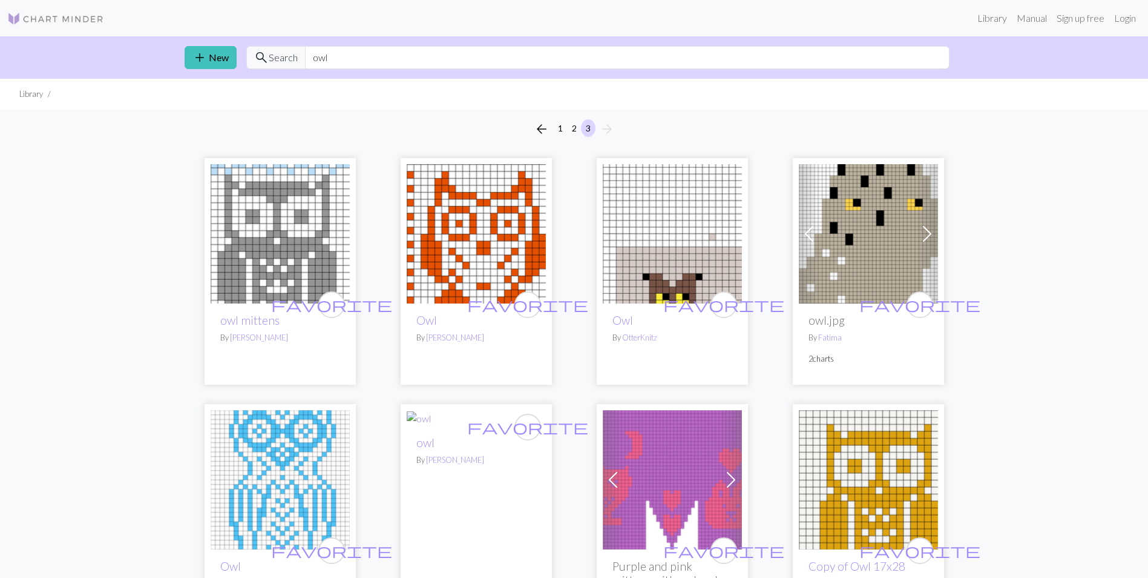
click at [351, 57] on input "owl" at bounding box center [627, 57] width 645 height 23
type input "o"
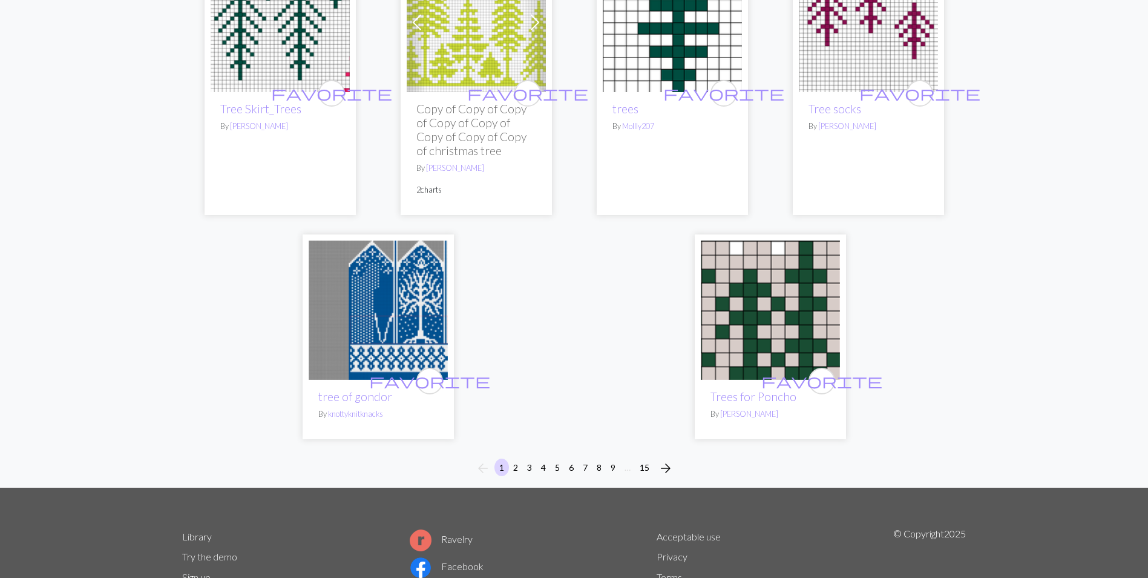
scroll to position [3075, 0]
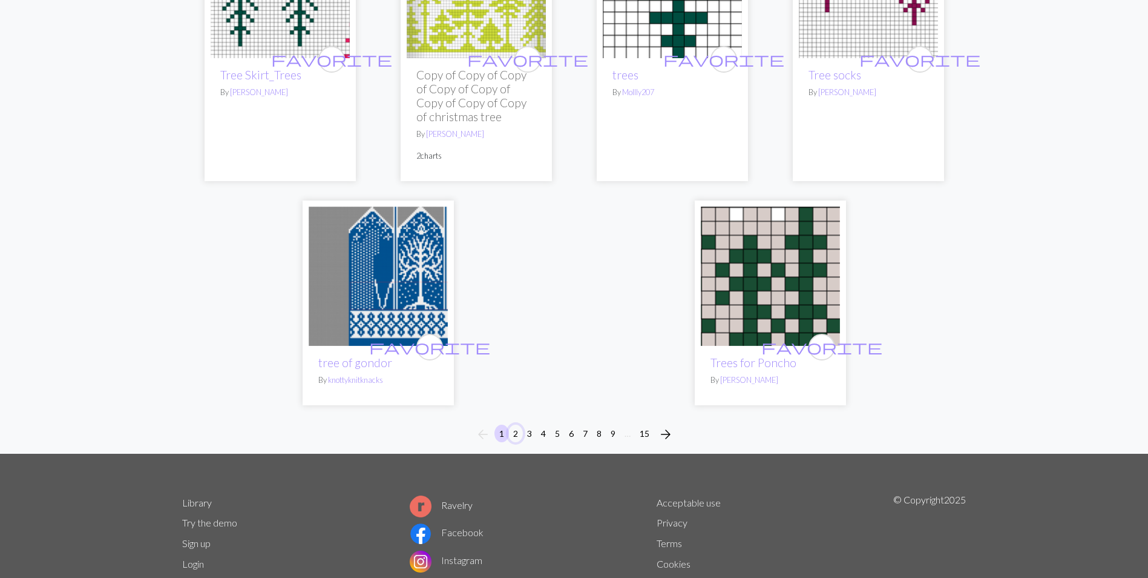
click at [515, 424] on button "2" at bounding box center [516, 433] width 15 height 18
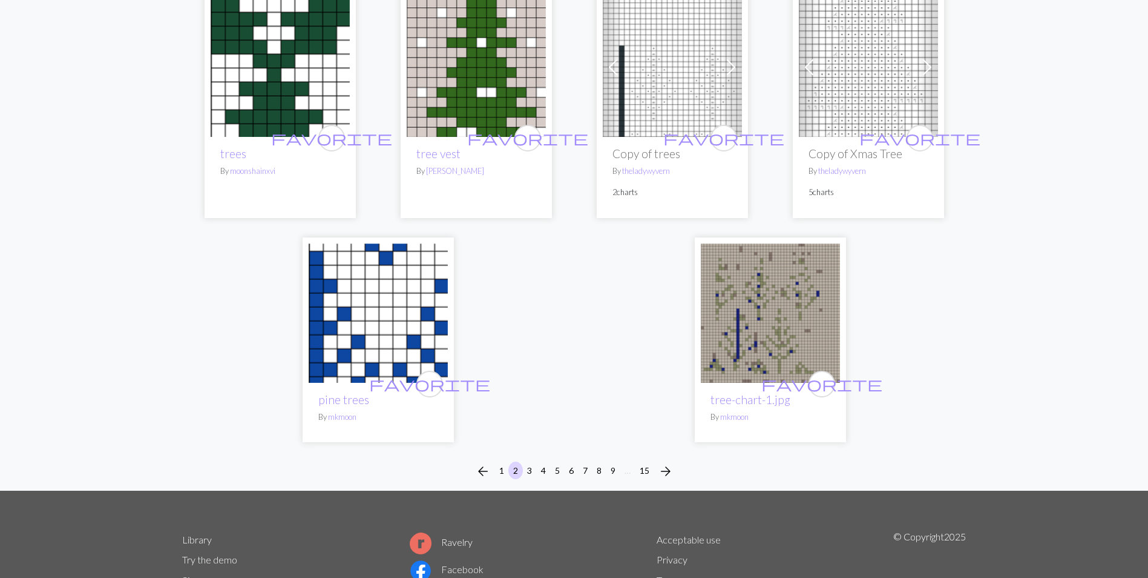
scroll to position [3129, 0]
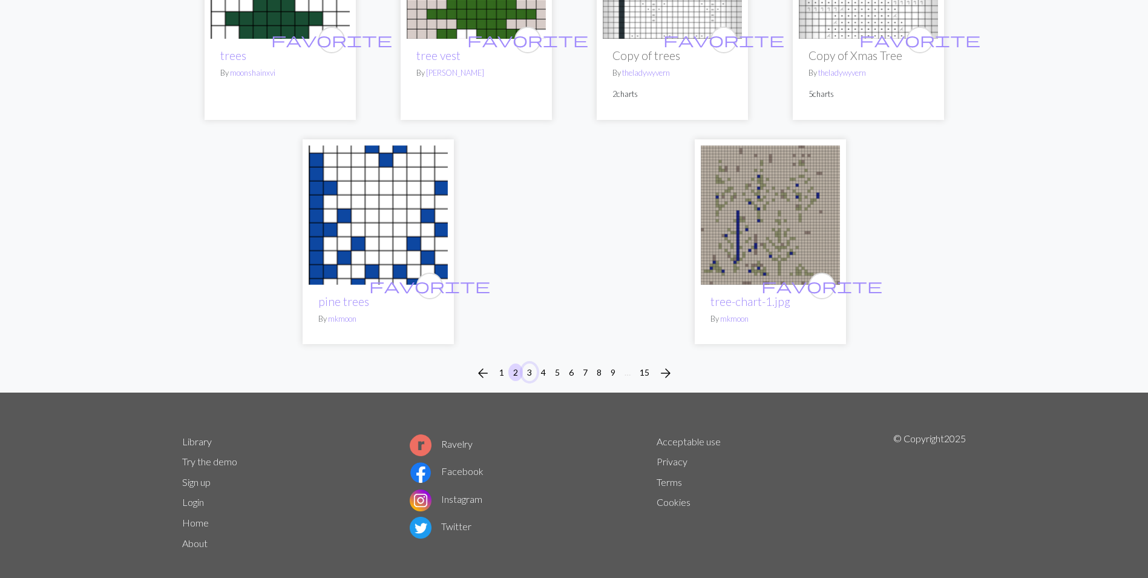
click at [530, 363] on button "3" at bounding box center [529, 372] width 15 height 18
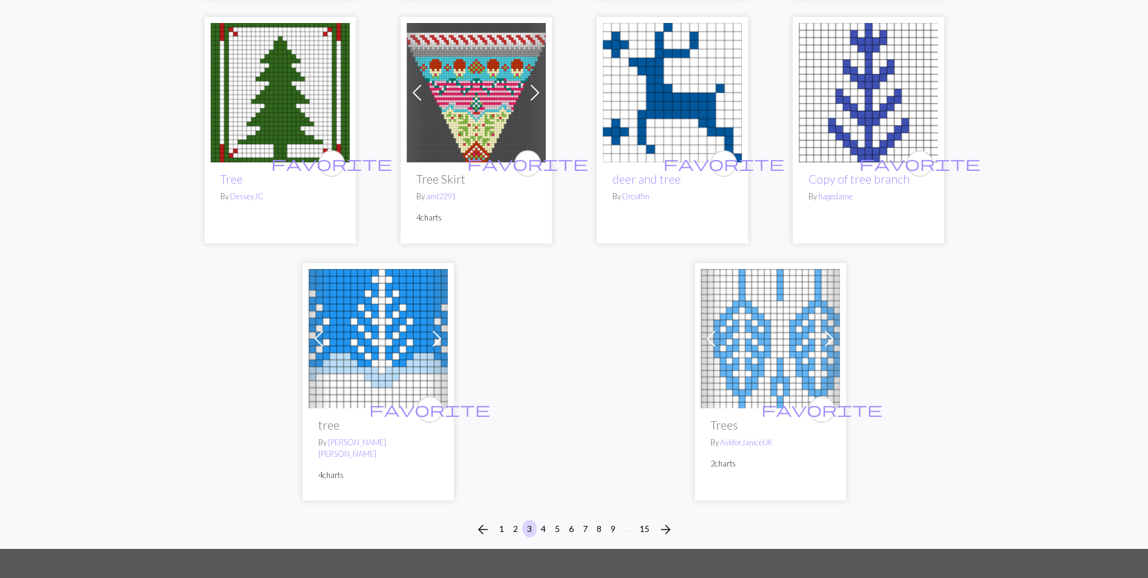
scroll to position [2930, 0]
click at [542, 519] on button "4" at bounding box center [543, 528] width 15 height 18
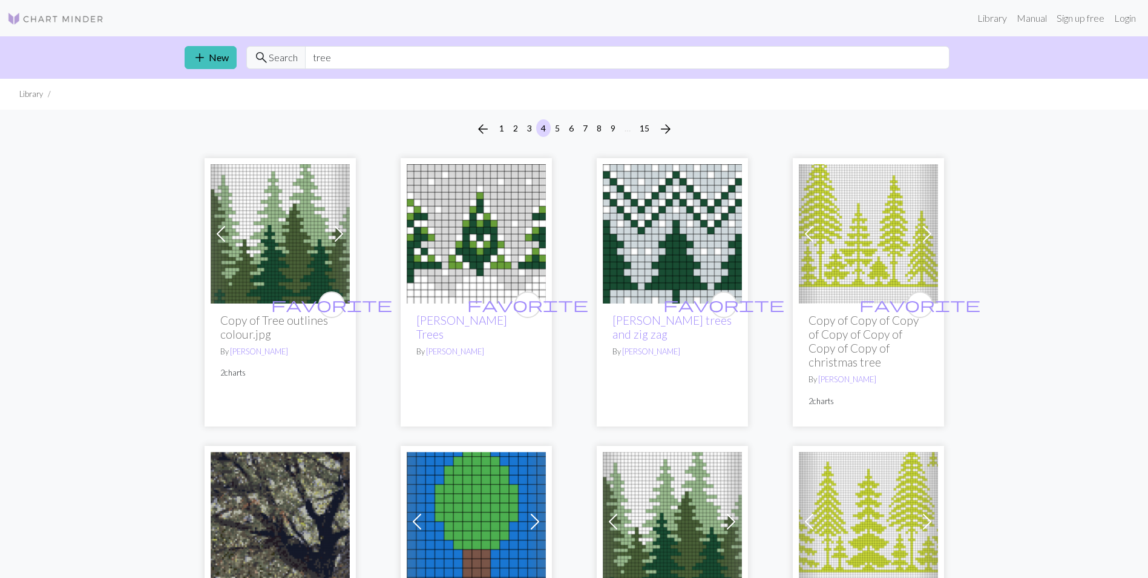
click at [348, 53] on input "tree" at bounding box center [627, 57] width 645 height 23
type input "t"
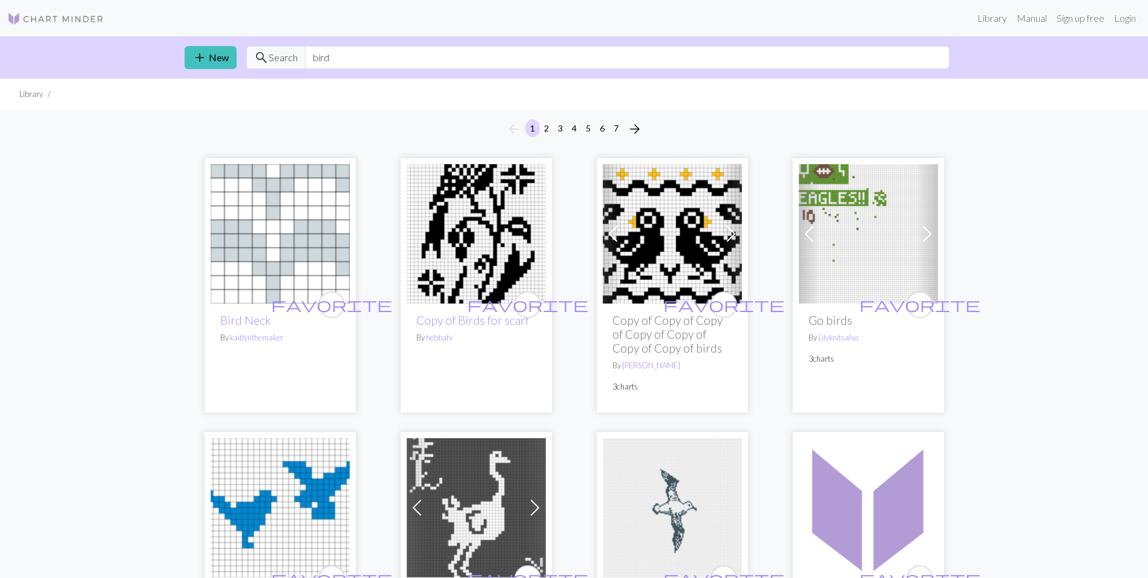
click at [353, 62] on input "bird" at bounding box center [627, 57] width 645 height 23
type input "b"
type input "puffin"
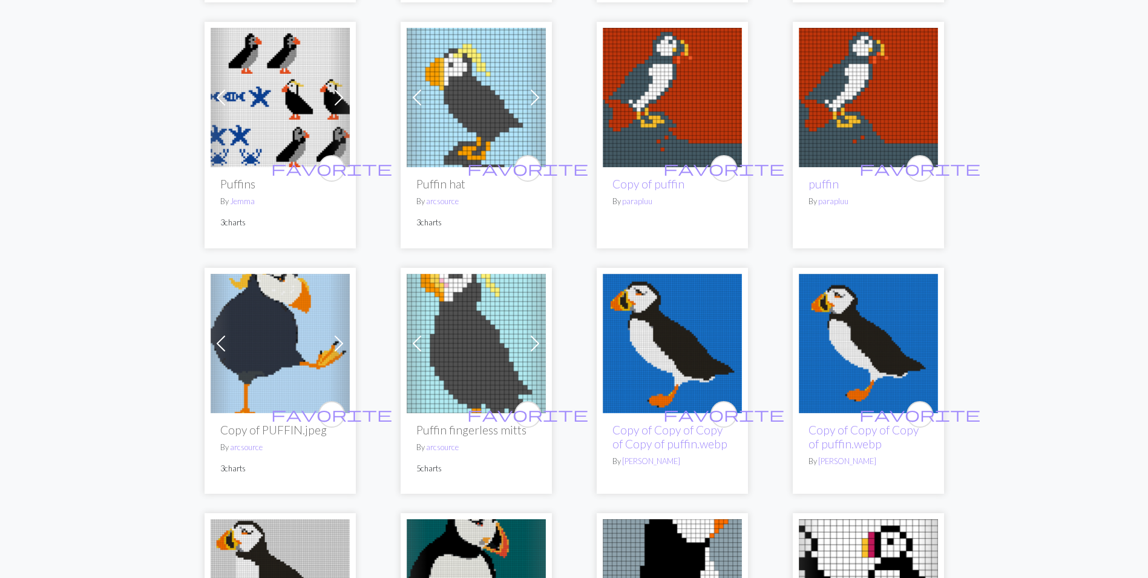
scroll to position [825, 0]
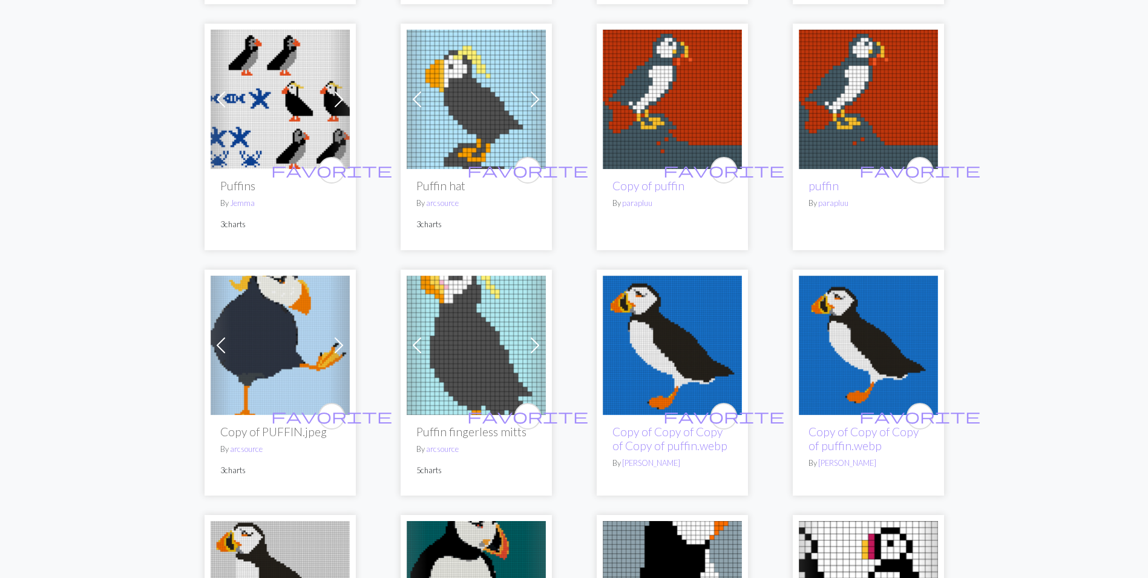
click at [642, 321] on img at bounding box center [672, 344] width 139 height 139
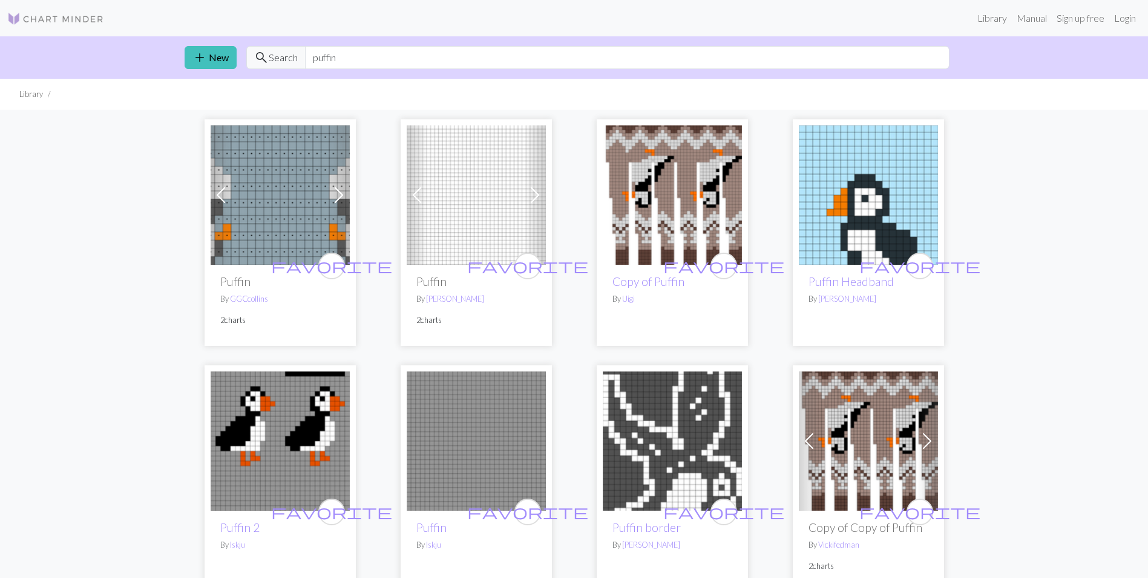
click at [354, 54] on input "puffin" at bounding box center [627, 57] width 645 height 23
type input "p"
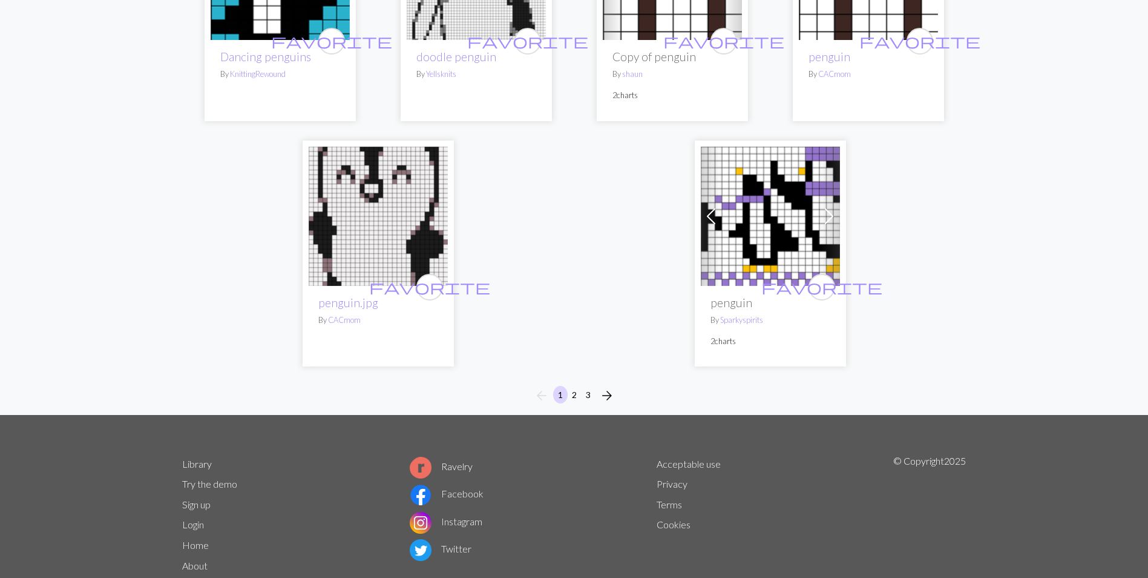
scroll to position [3027, 0]
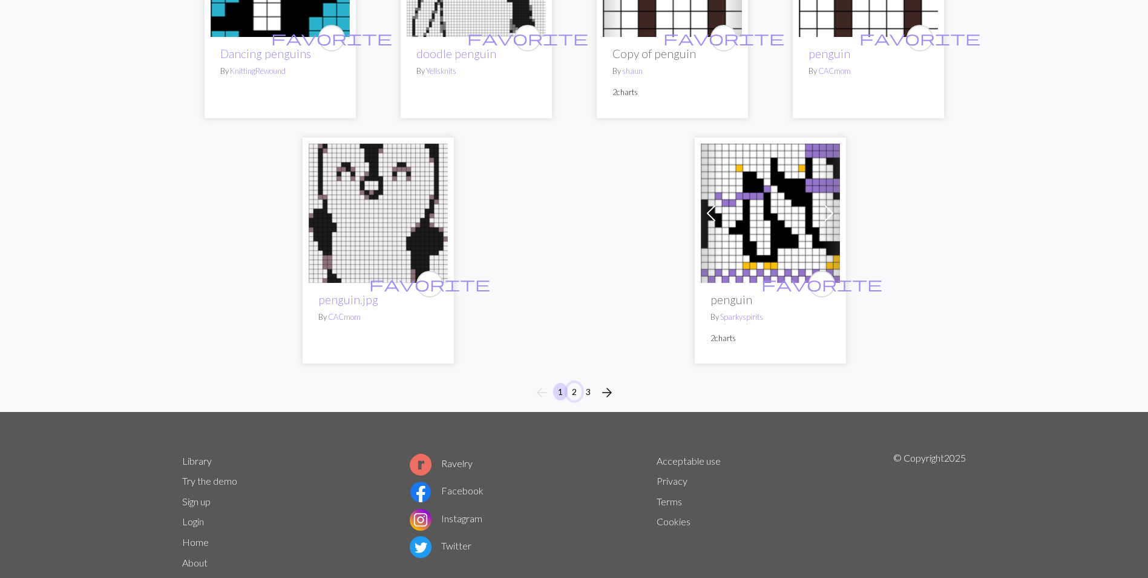
click at [572, 383] on button "2" at bounding box center [574, 392] width 15 height 18
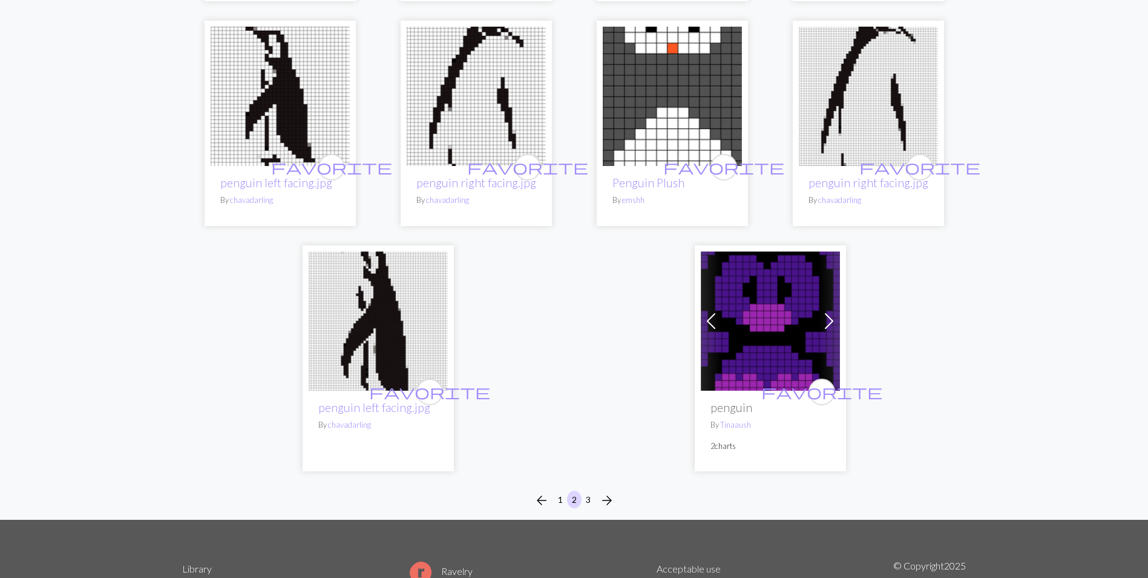
scroll to position [3103, 0]
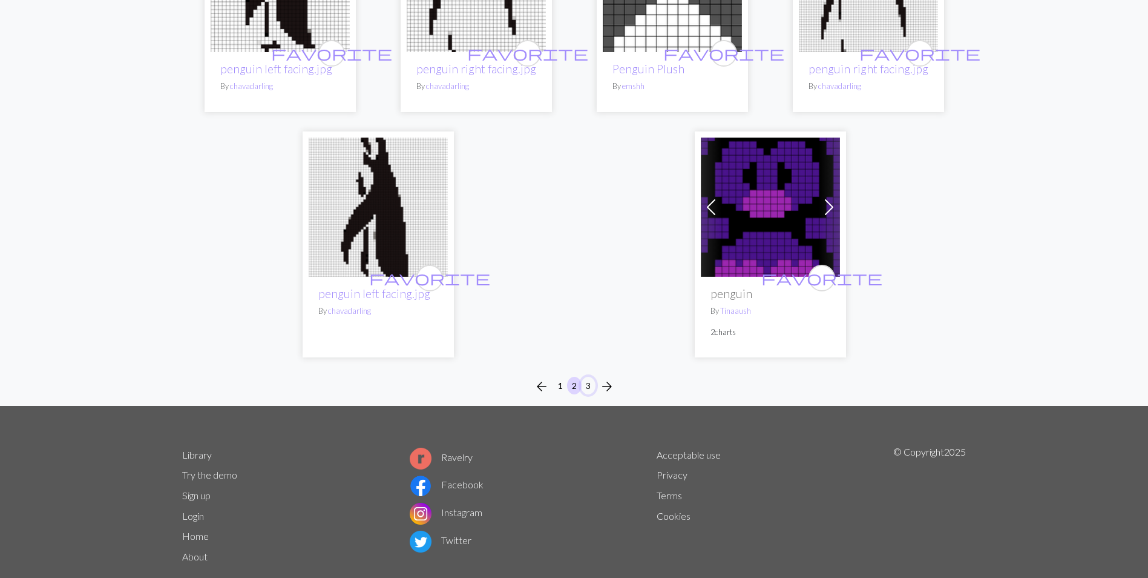
click at [585, 377] on button "3" at bounding box center [588, 386] width 15 height 18
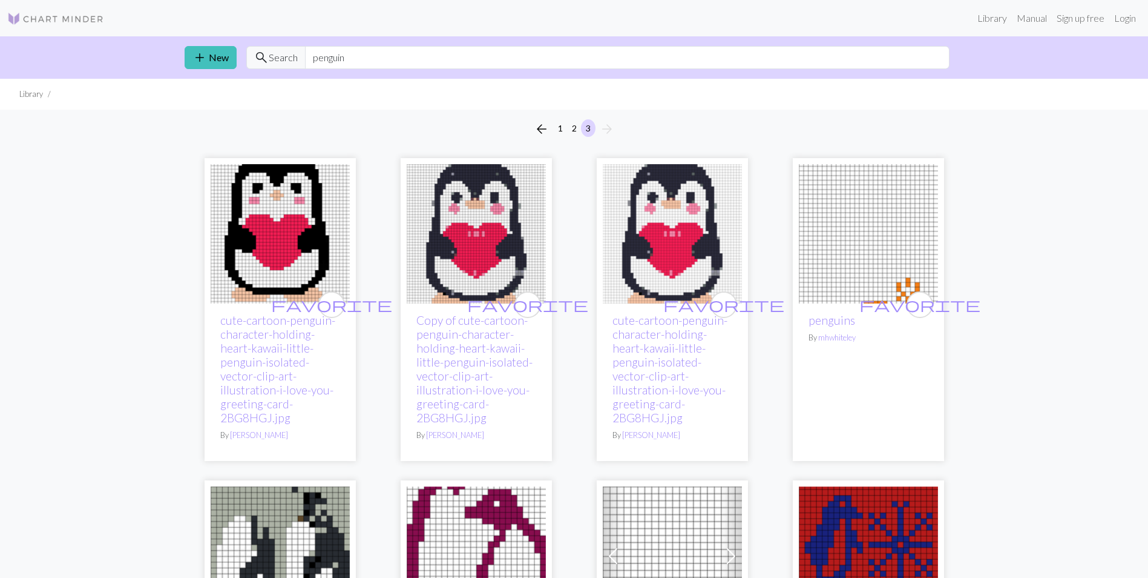
click at [413, 55] on input "penguin" at bounding box center [627, 57] width 645 height 23
type input "p"
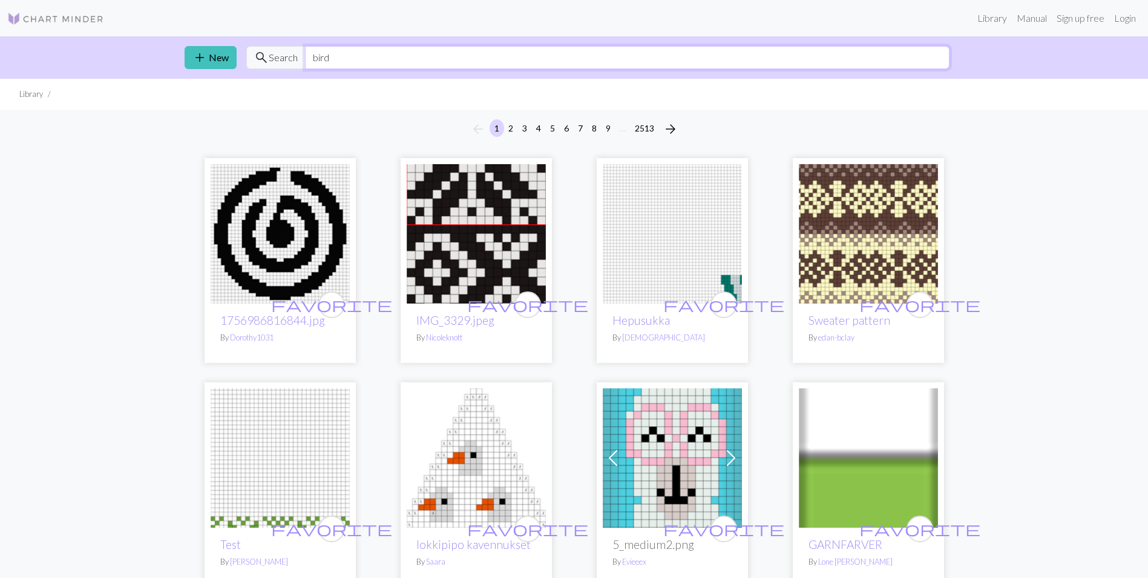
type input "bird"
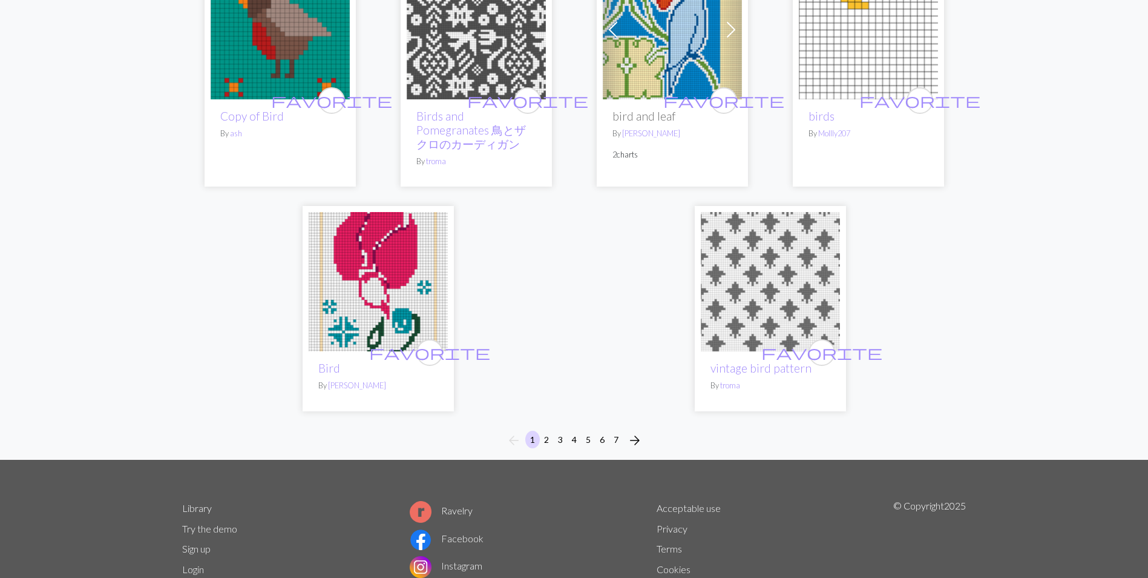
scroll to position [2930, 0]
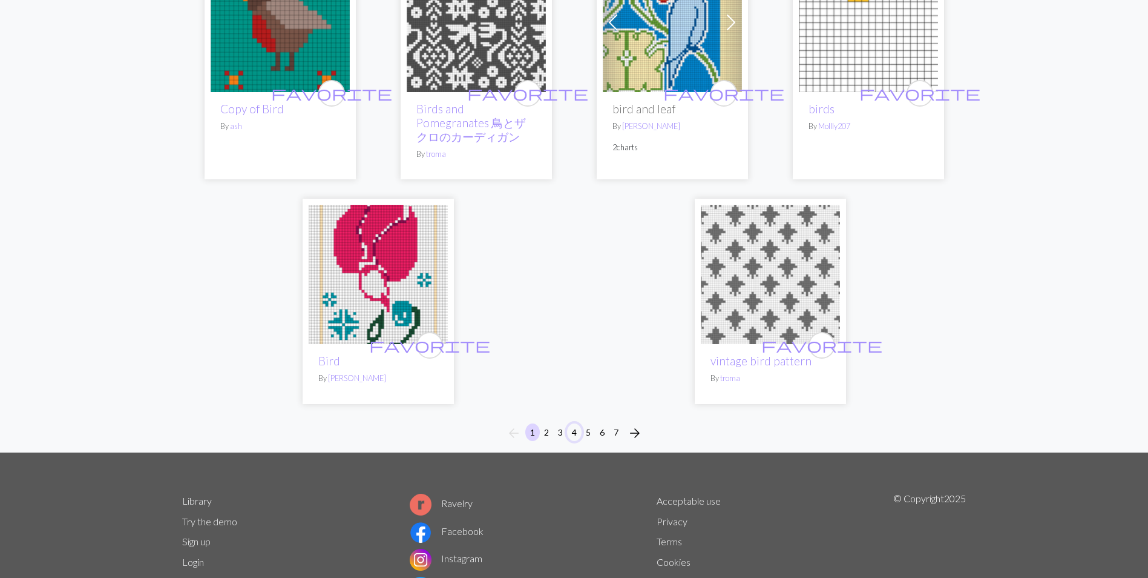
click at [573, 423] on button "4" at bounding box center [574, 432] width 15 height 18
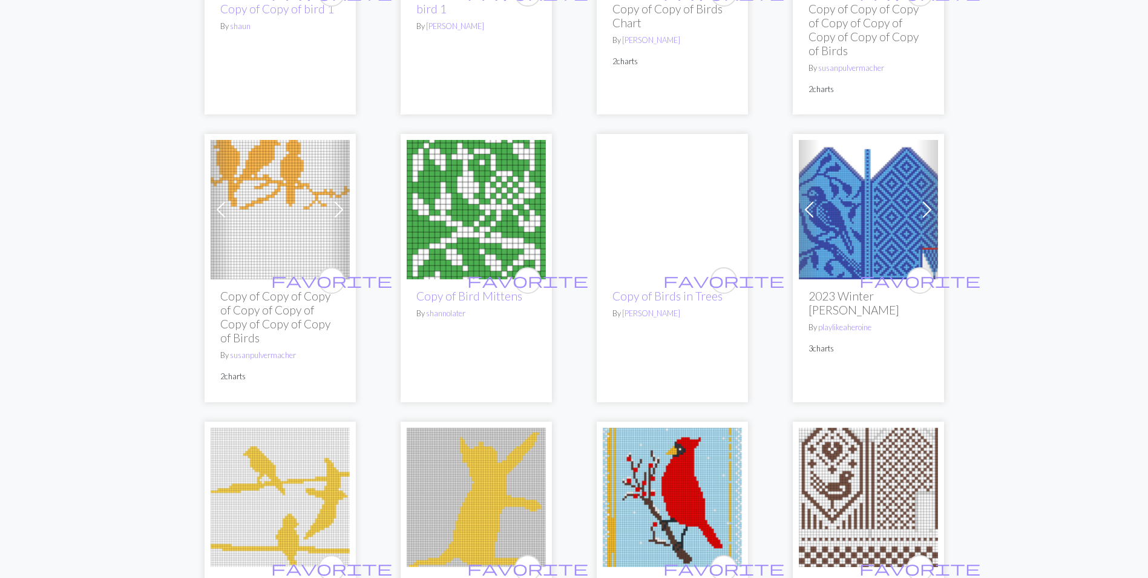
scroll to position [581, 0]
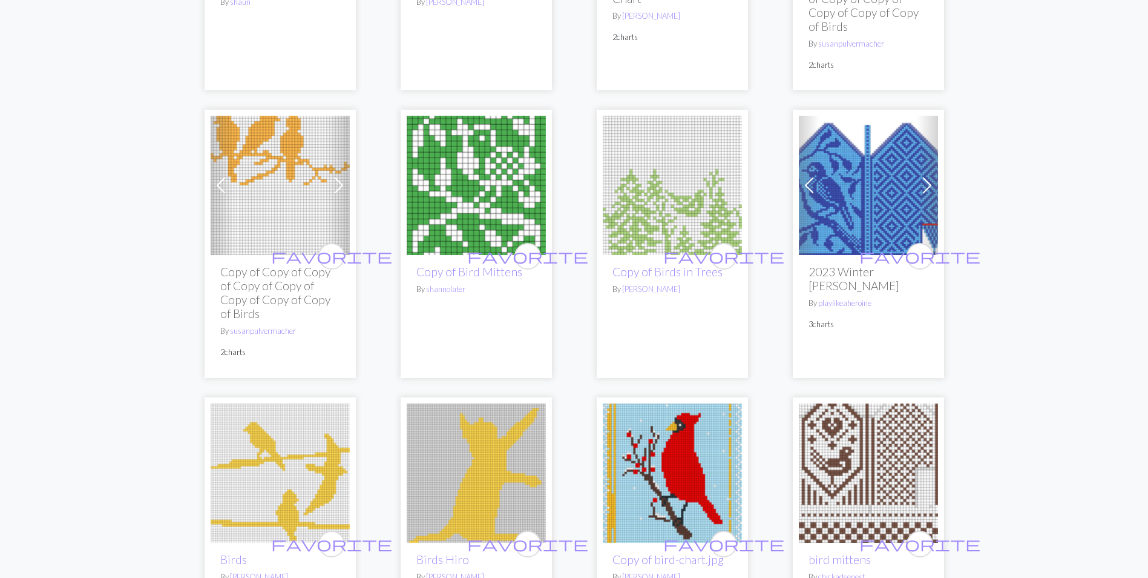
click at [924, 187] on span at bounding box center [927, 185] width 19 height 19
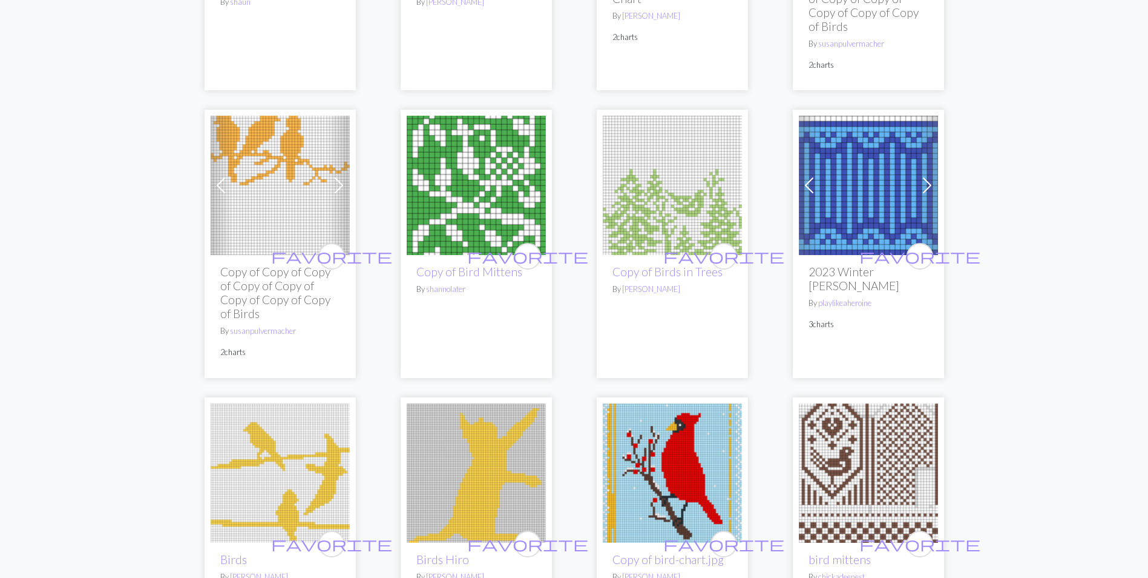
click at [924, 187] on span at bounding box center [927, 185] width 19 height 19
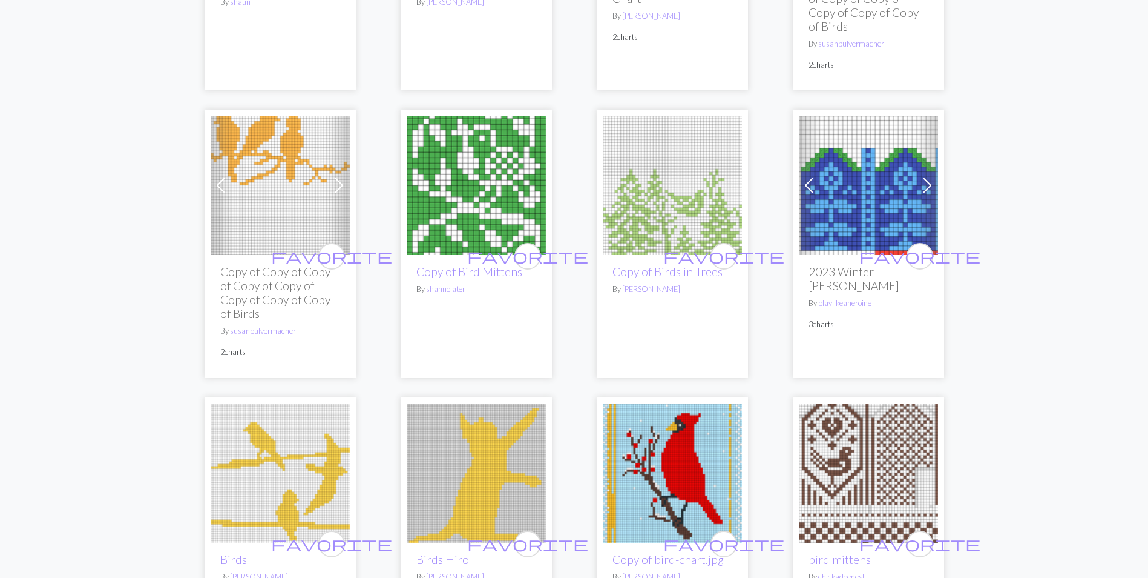
click at [924, 187] on span at bounding box center [927, 185] width 19 height 19
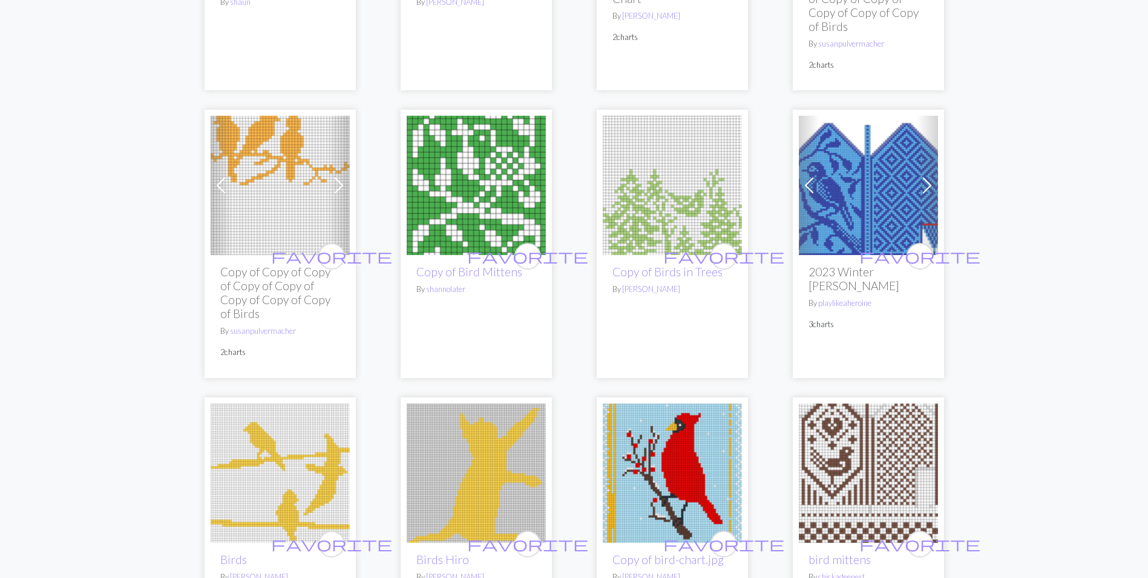
click at [924, 187] on span at bounding box center [927, 185] width 19 height 19
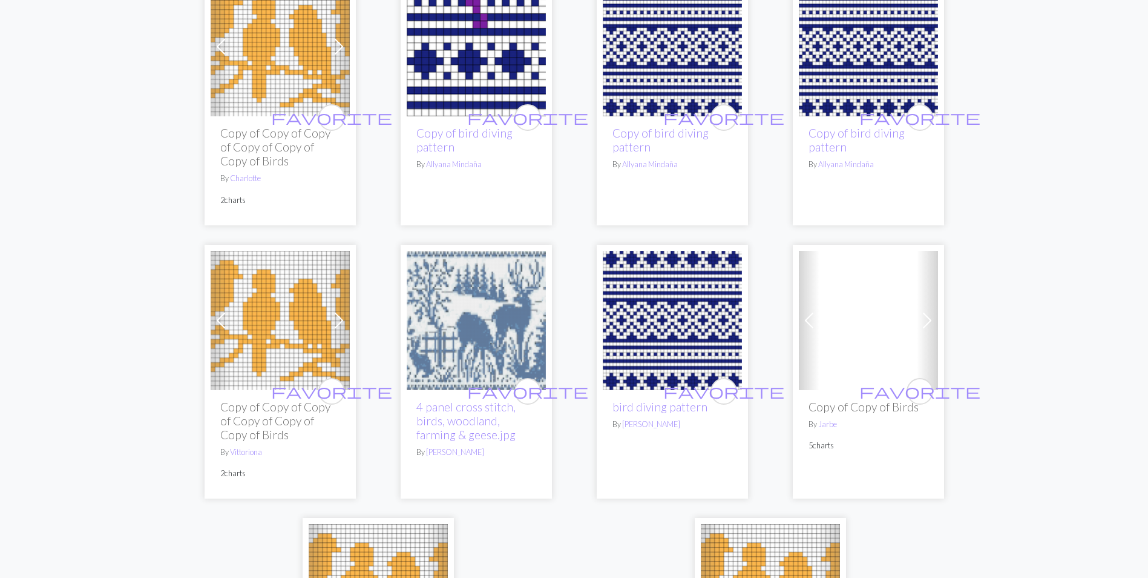
scroll to position [2857, 0]
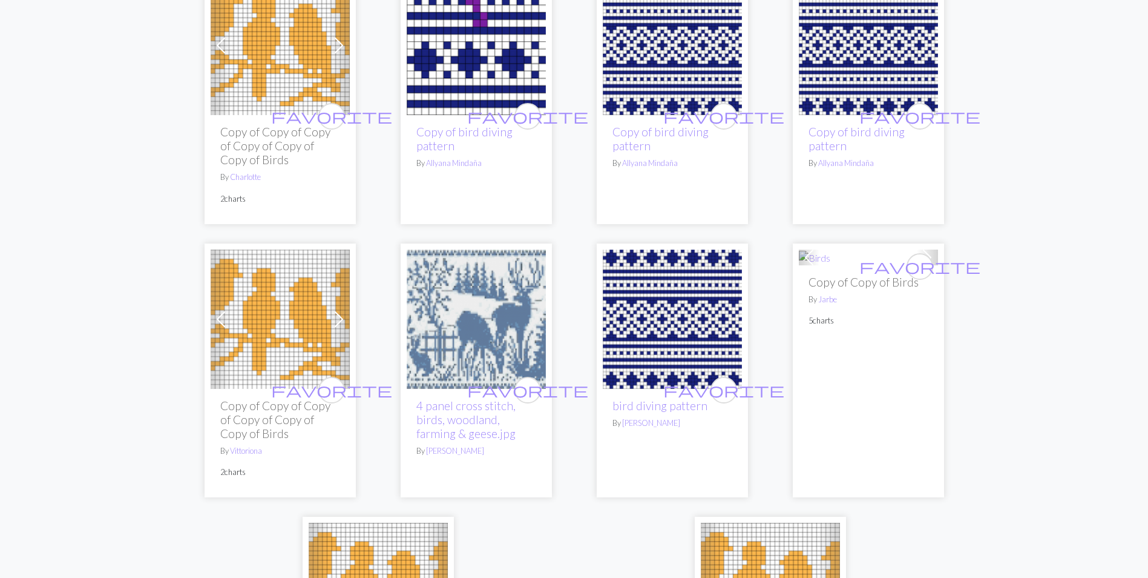
click at [494, 275] on img at bounding box center [476, 318] width 139 height 139
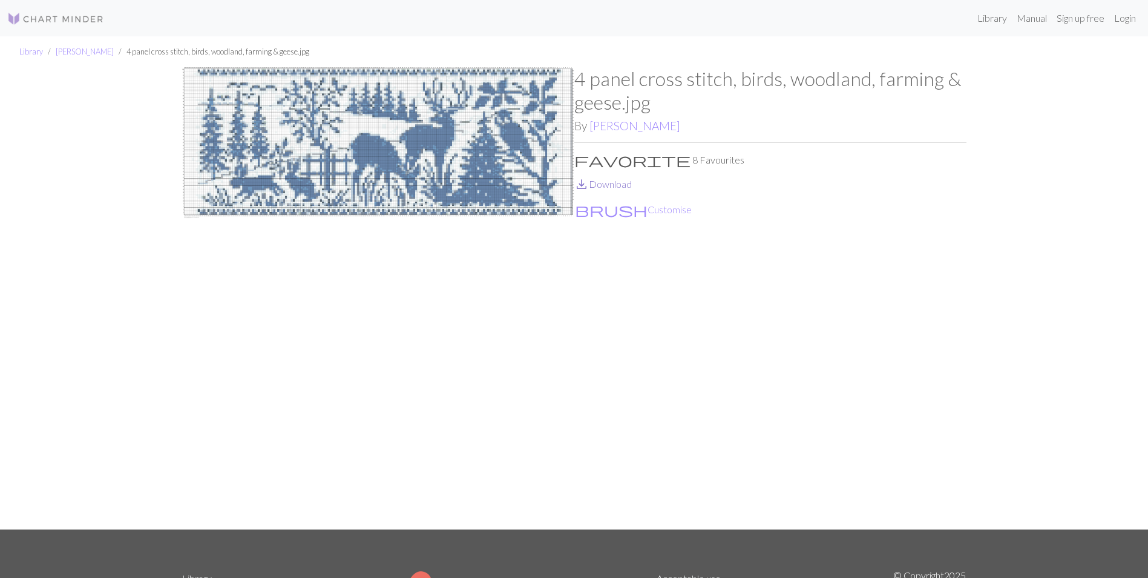
click at [584, 185] on span "save_alt" at bounding box center [582, 184] width 15 height 17
click at [826, 243] on div "4 panel cross stitch, birds, woodland, farming & geese.jpg By Meg Xerri favorit…" at bounding box center [771, 298] width 392 height 462
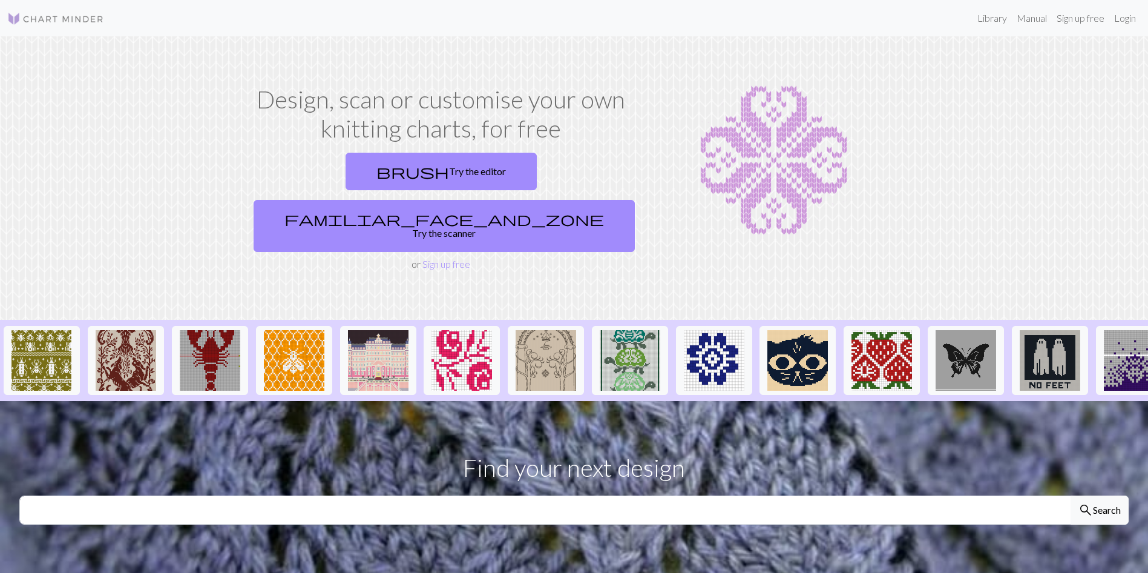
click at [963, 163] on div "Design, scan or customise your own knitting charts, for free brush Try the edit…" at bounding box center [574, 178] width 799 height 186
click at [305, 330] on img at bounding box center [294, 360] width 61 height 61
click at [46, 330] on img at bounding box center [42, 360] width 61 height 61
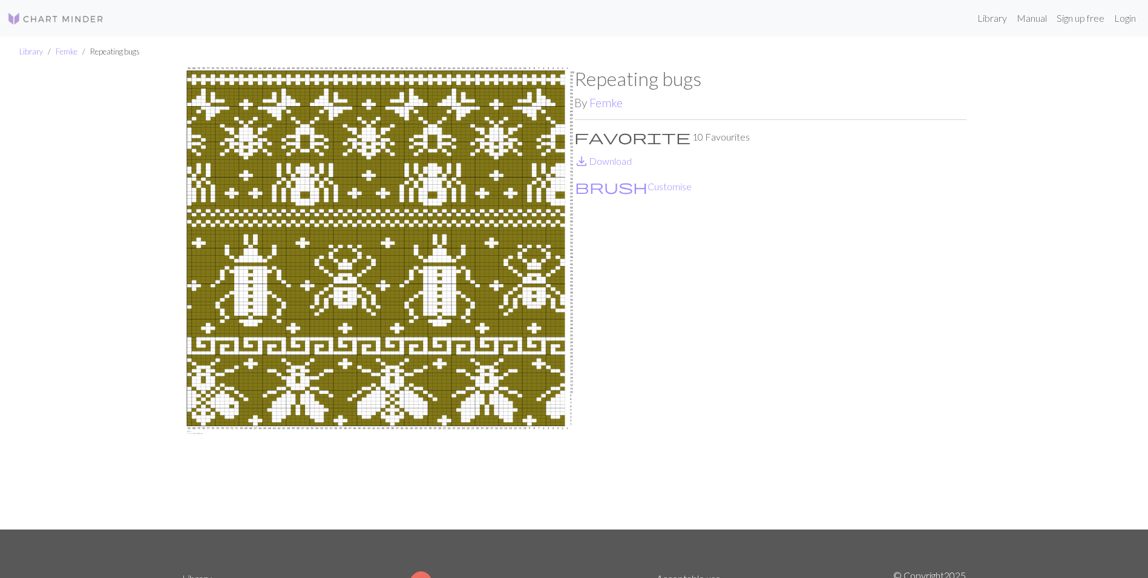
click at [122, 249] on div "Library Femke Repeating bugs Repeating bugs By Femke favorite 10 Favourites sav…" at bounding box center [574, 282] width 1148 height 493
click at [65, 55] on link "Femke" at bounding box center [67, 52] width 22 height 10
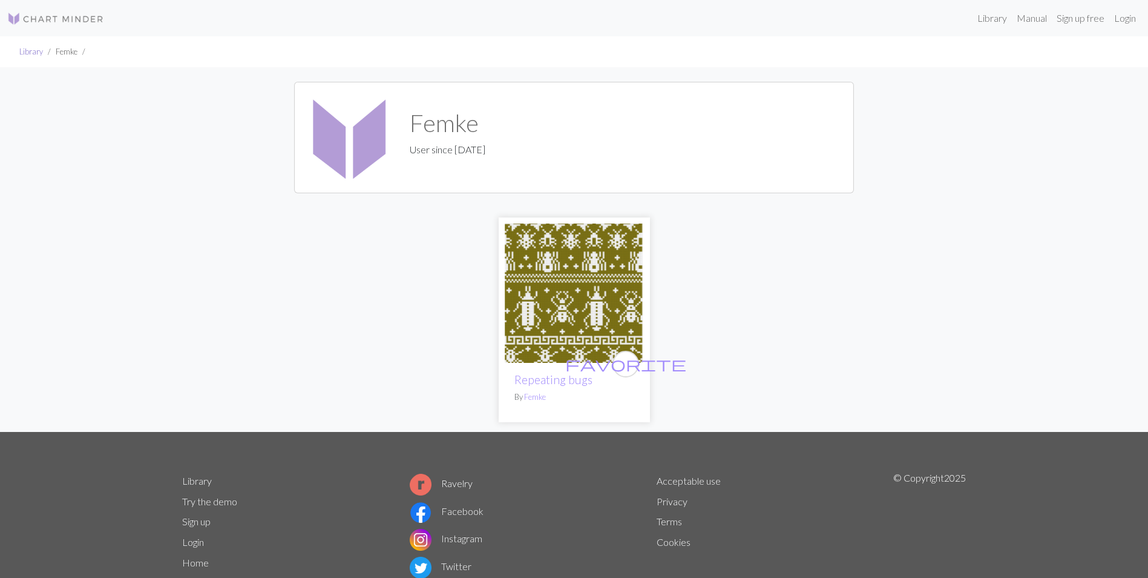
click at [30, 47] on link "Library" at bounding box center [31, 52] width 24 height 10
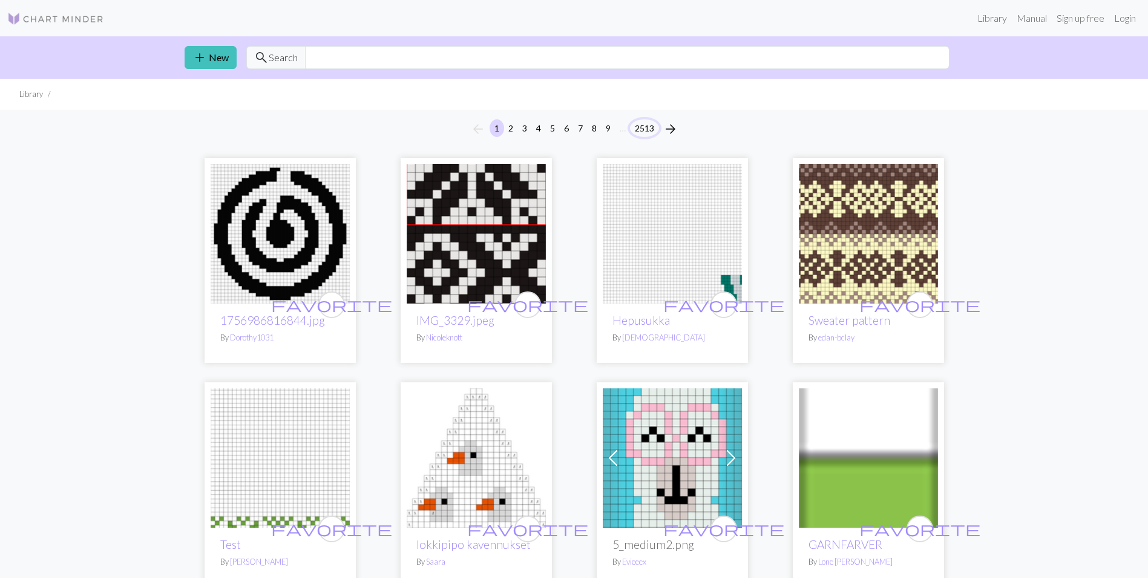
click at [650, 128] on button "2513" at bounding box center [644, 128] width 29 height 18
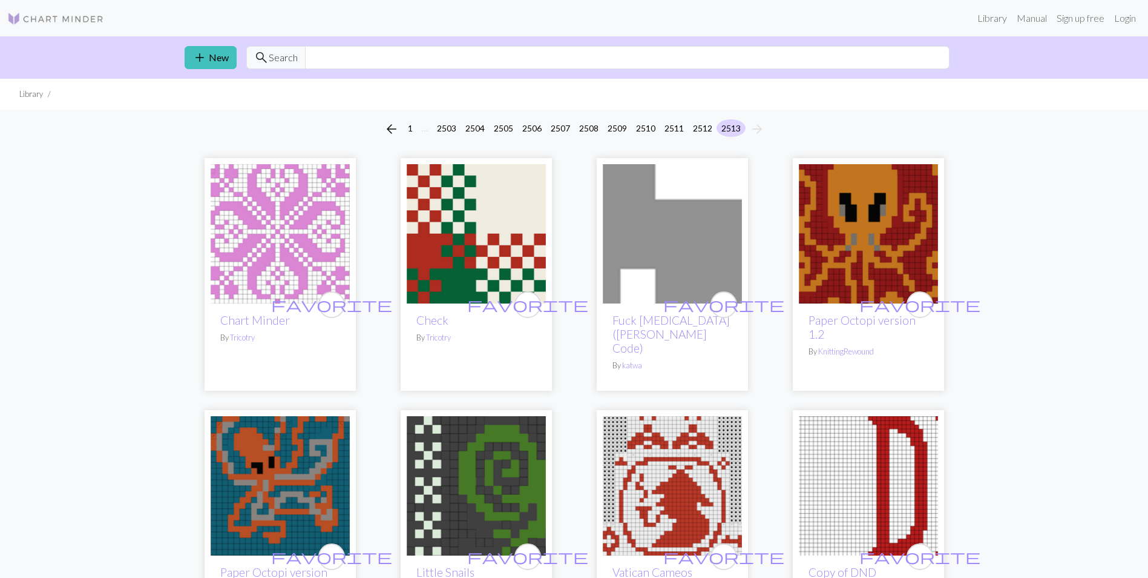
click at [701, 127] on button "2512" at bounding box center [702, 128] width 29 height 18
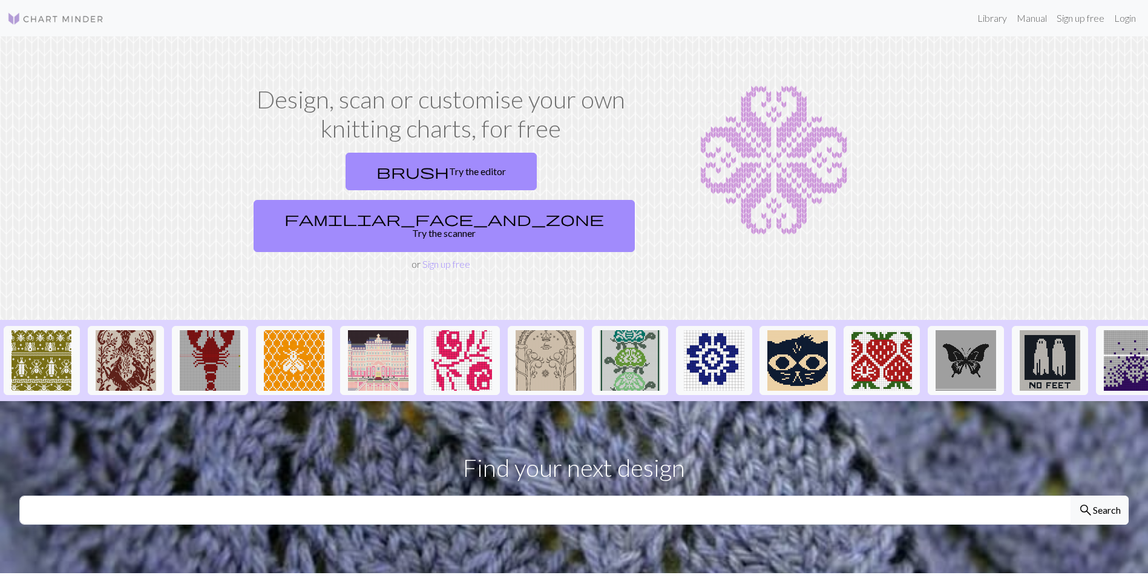
click at [969, 95] on div "Design, scan or customise your own knitting charts, for free brush Try the edit…" at bounding box center [574, 178] width 799 height 186
click at [1084, 15] on link "Sign up free" at bounding box center [1081, 18] width 58 height 24
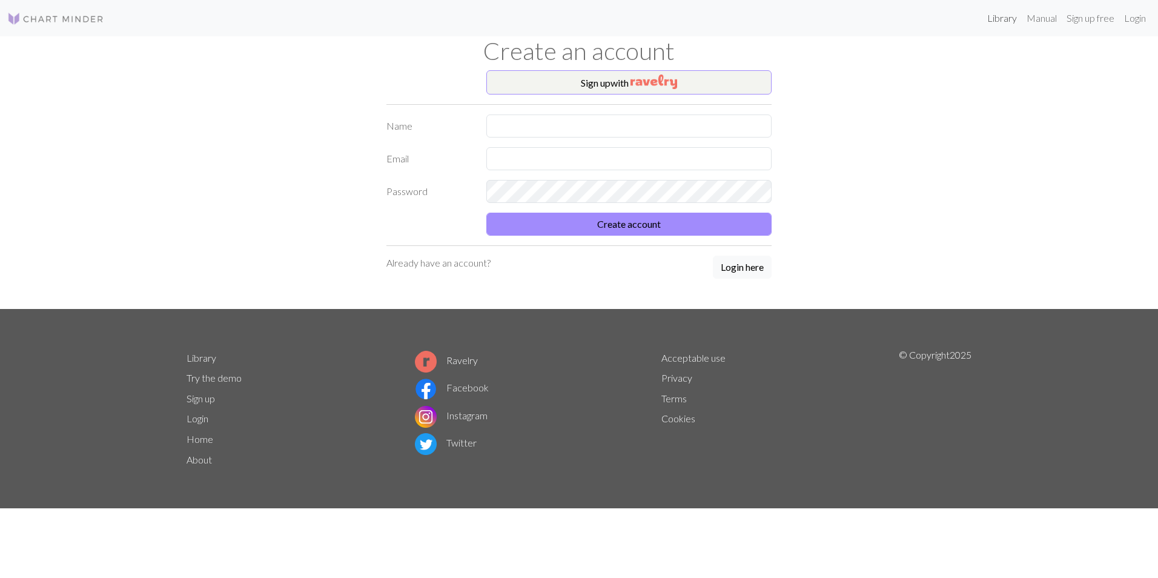
click at [996, 21] on link "Library" at bounding box center [1001, 18] width 39 height 24
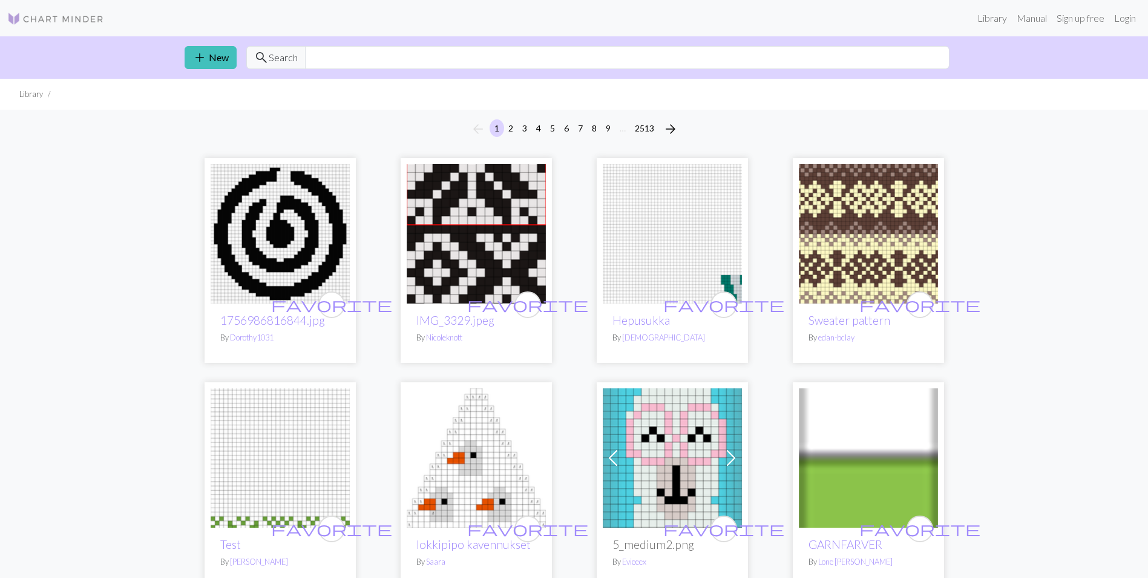
click at [87, 13] on img at bounding box center [55, 19] width 97 height 15
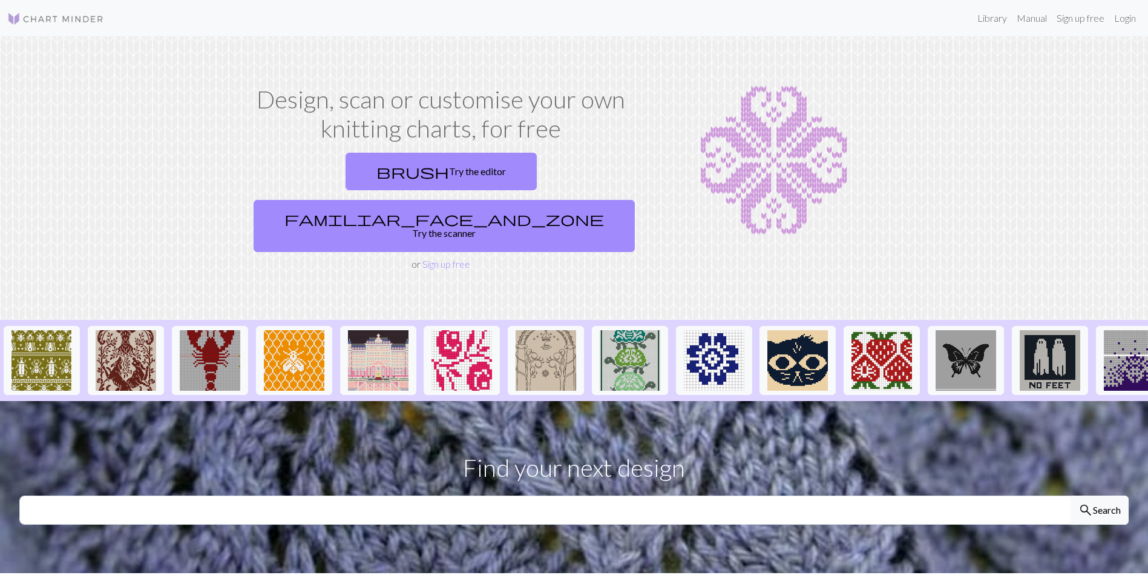
click at [112, 95] on section "Design, scan or customise your own knitting charts, for free brush Try the edit…" at bounding box center [574, 177] width 1148 height 283
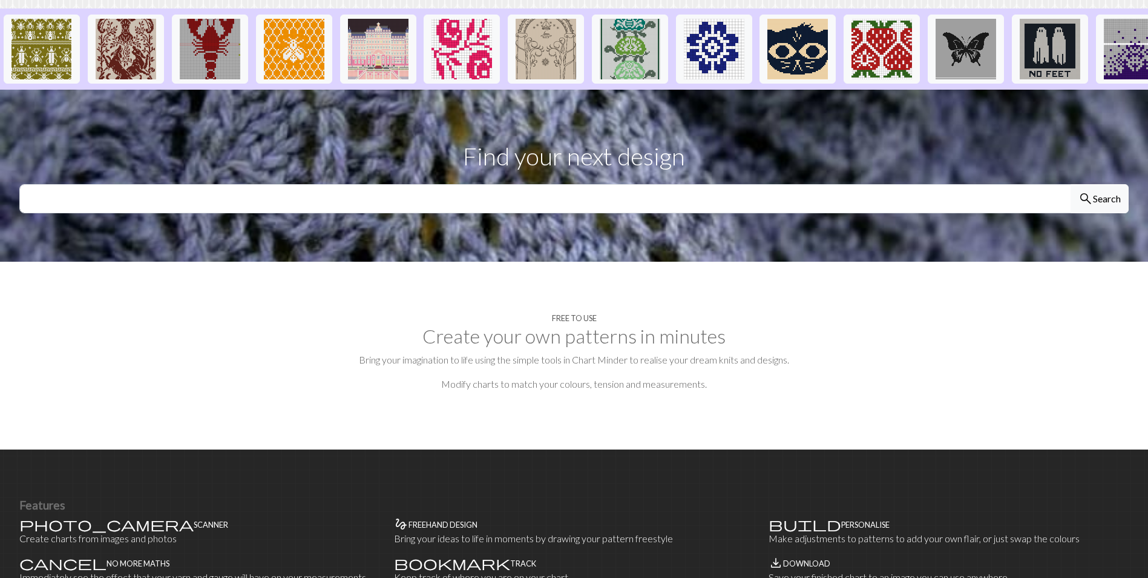
scroll to position [291, 0]
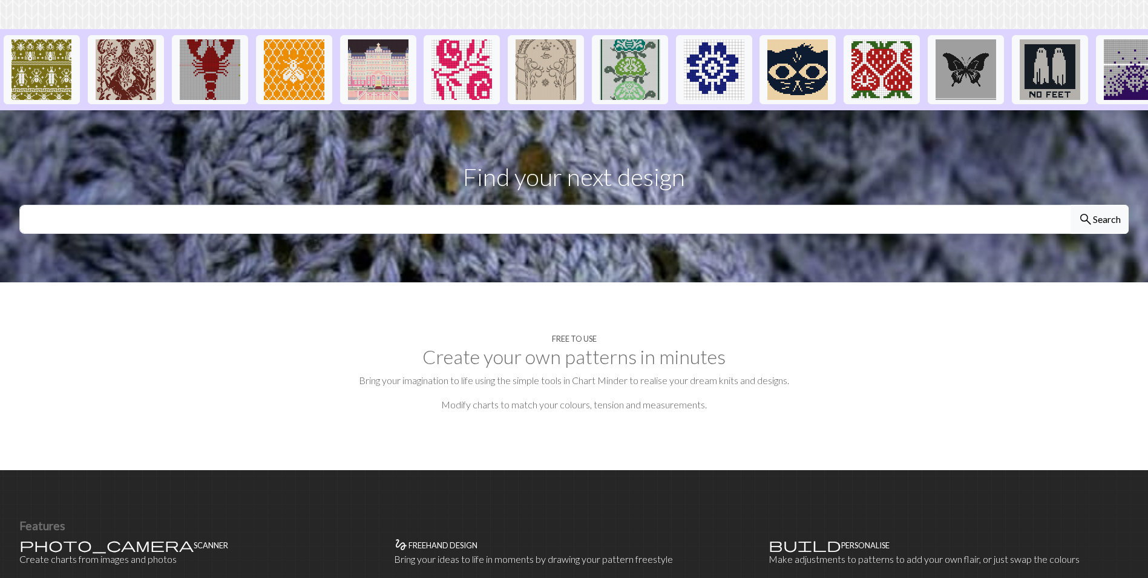
click at [303, 292] on section "Free to use Create your own patterns in minutes Bring your imagination to life …" at bounding box center [574, 376] width 1148 height 188
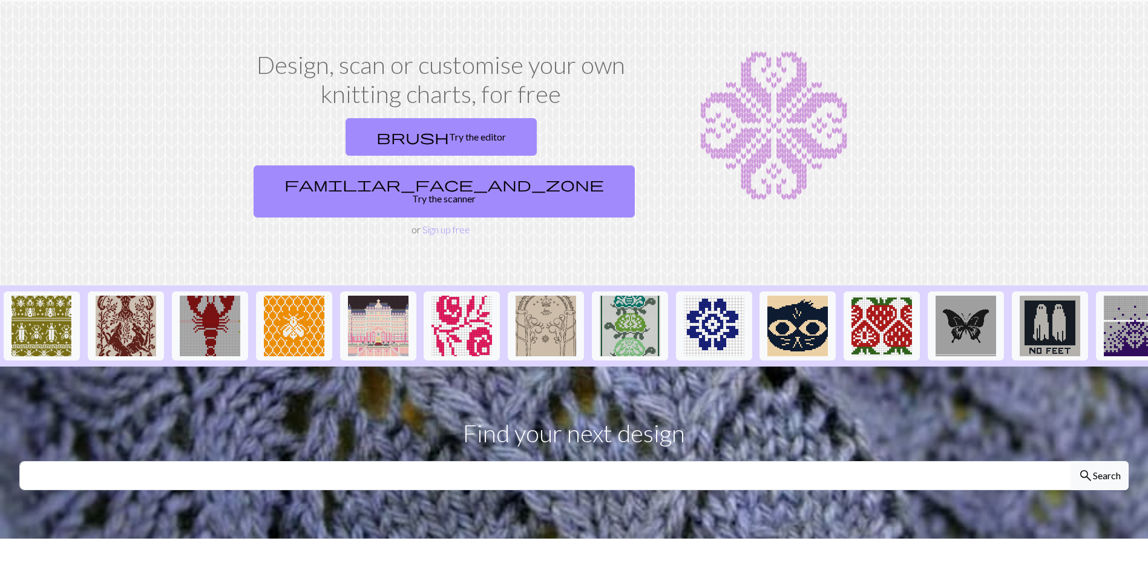
scroll to position [0, 0]
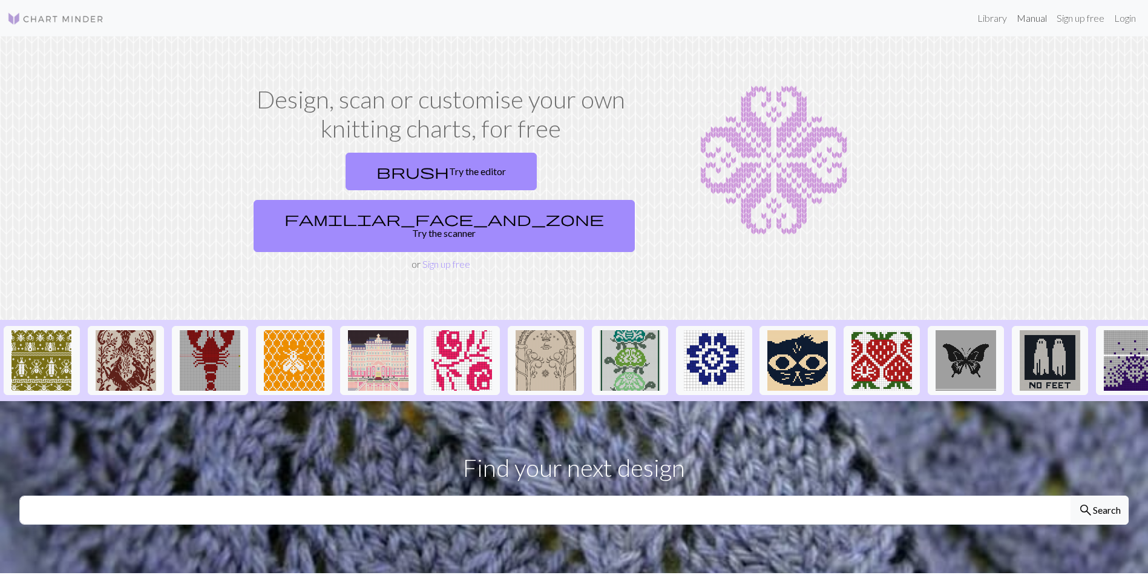
click at [1029, 18] on link "Manual" at bounding box center [1032, 18] width 40 height 24
click at [1035, 24] on link "Manual" at bounding box center [1032, 18] width 40 height 24
click at [1036, 20] on link "Manual" at bounding box center [1032, 18] width 40 height 24
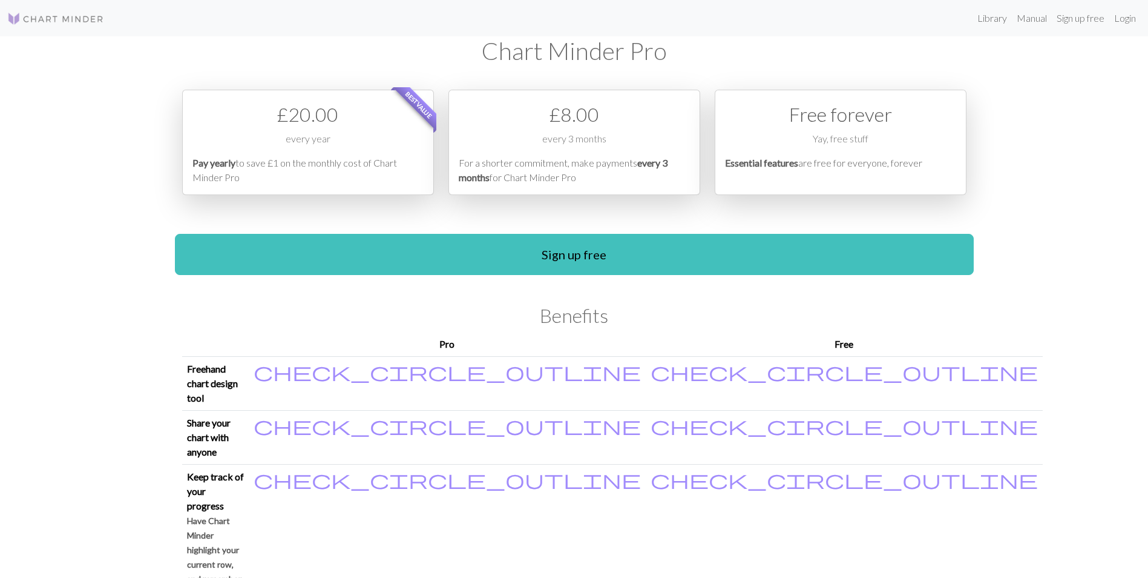
click at [1024, 167] on div "Library Manual Sign up free Login Chart Minder Pro Best value £ 20.00 every yea…" at bounding box center [574, 289] width 1148 height 578
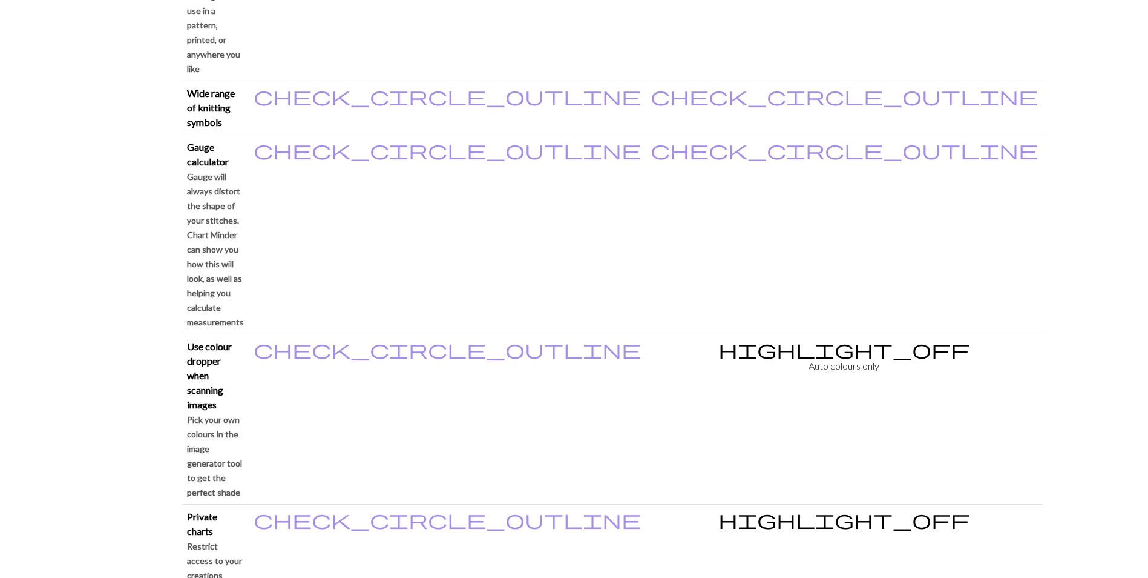
scroll to position [1065, 0]
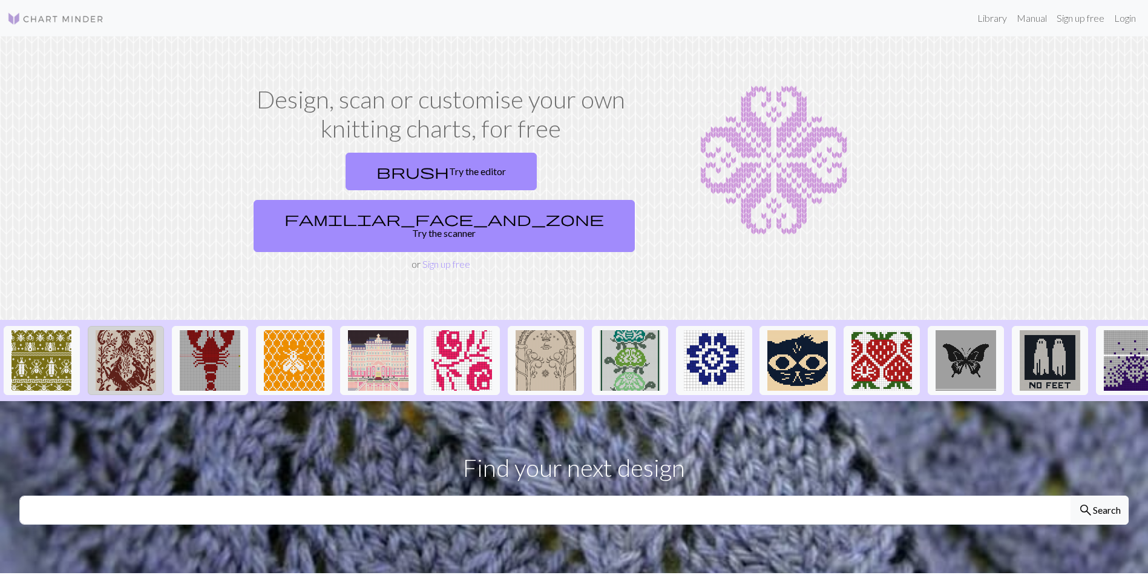
click at [123, 330] on img at bounding box center [126, 360] width 61 height 61
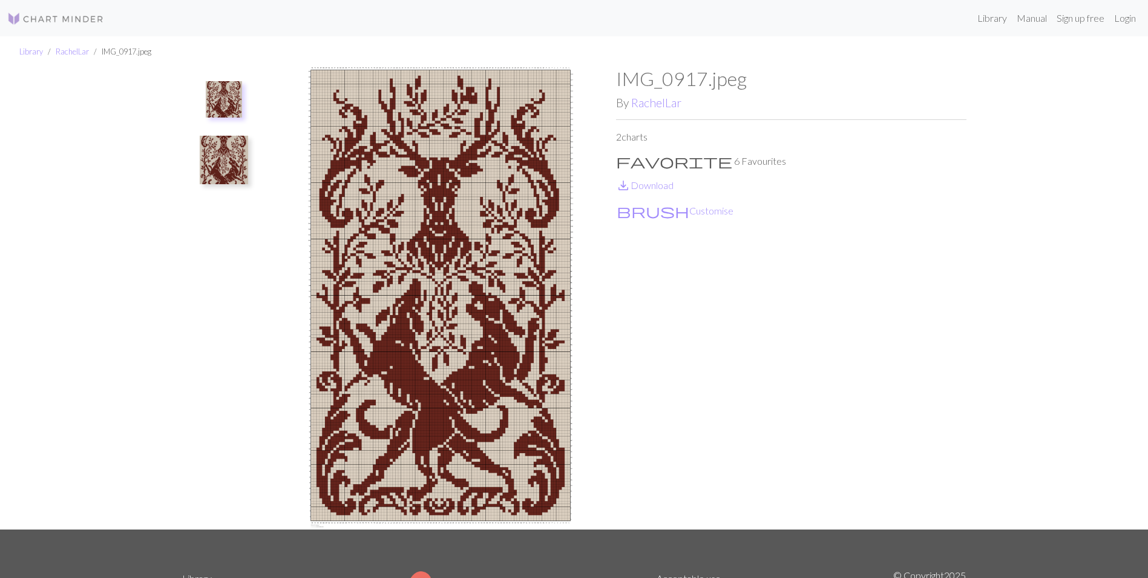
click at [231, 155] on img at bounding box center [224, 160] width 48 height 48
click at [226, 109] on img at bounding box center [224, 105] width 48 height 48
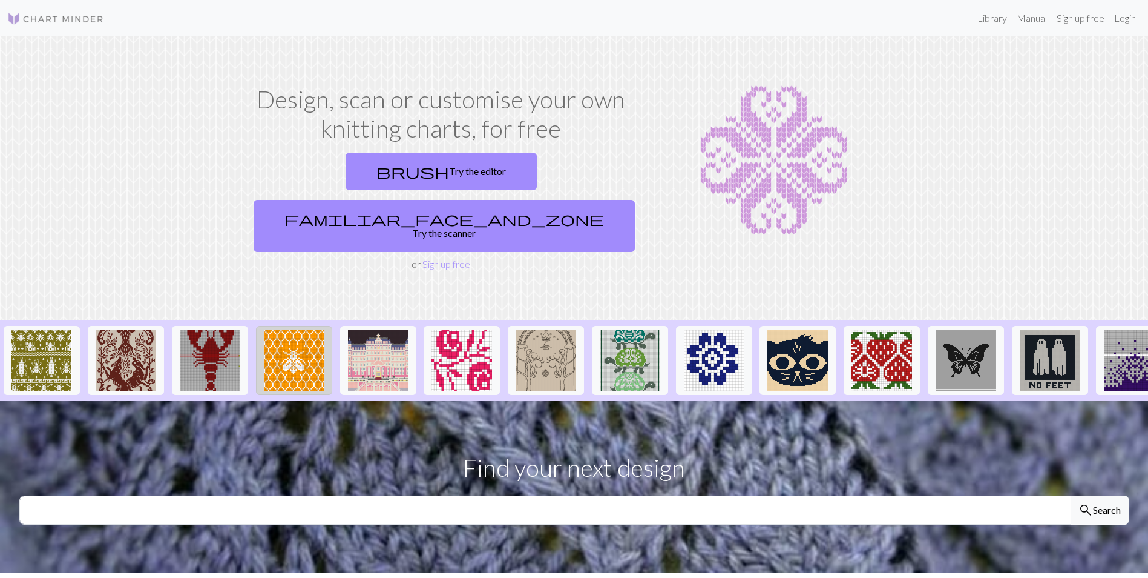
click at [279, 331] on img at bounding box center [294, 360] width 61 height 61
